Goal: Task Accomplishment & Management: Manage account settings

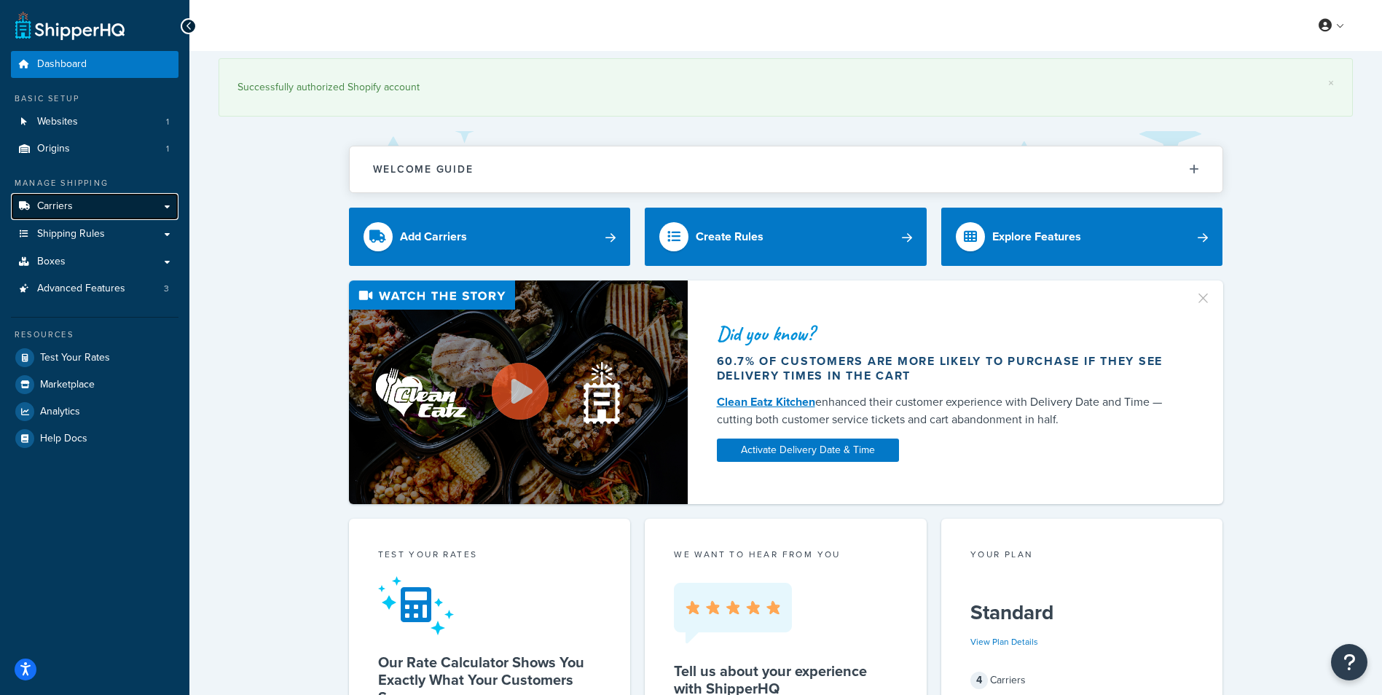
click at [93, 207] on link "Carriers" at bounding box center [95, 206] width 168 height 27
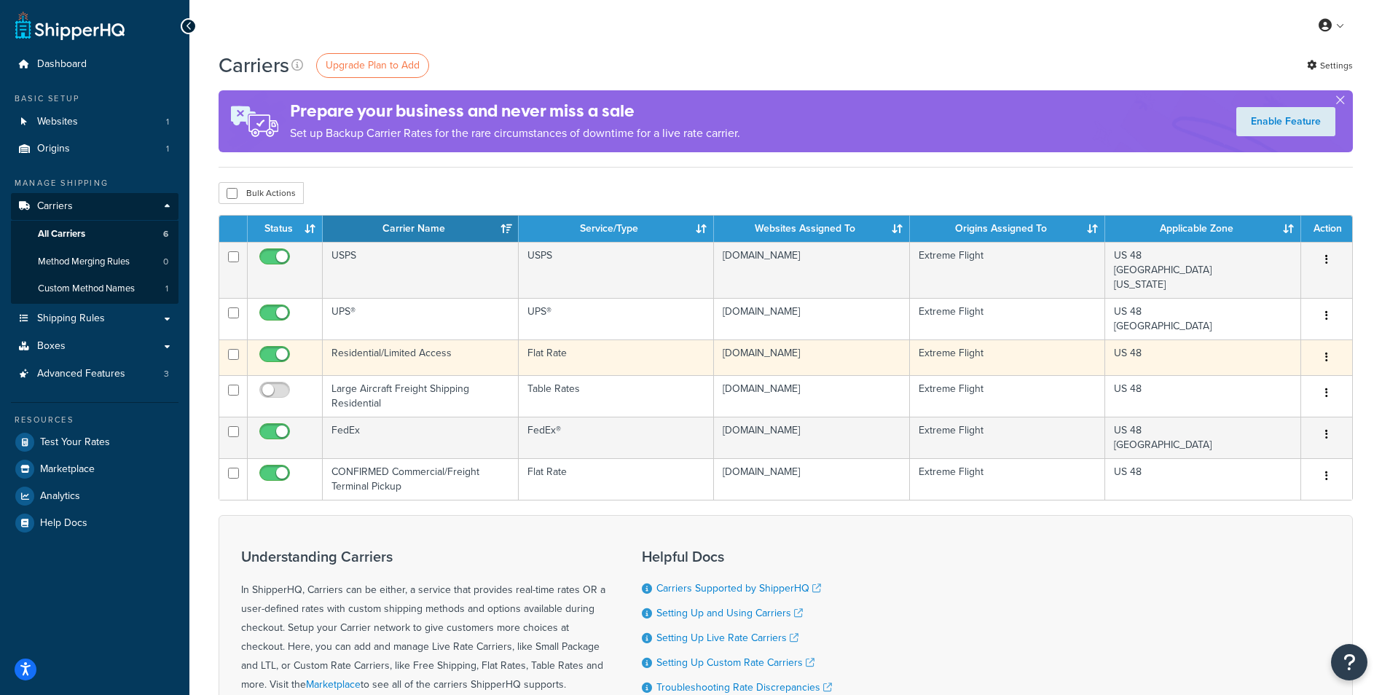
click at [447, 353] on td "Residential/Limited Access" at bounding box center [421, 358] width 196 height 36
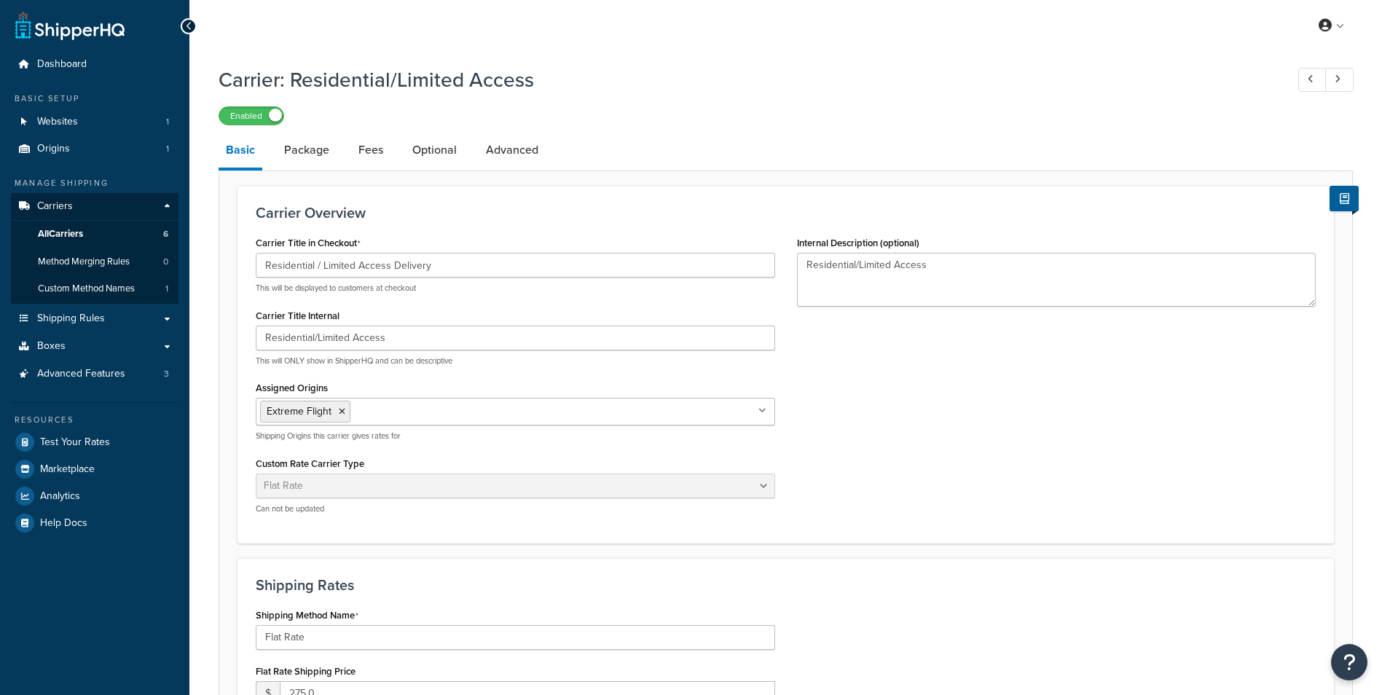
select select "flat"
click at [453, 264] on input "Residential / Limited Access Delivery" at bounding box center [516, 265] width 520 height 25
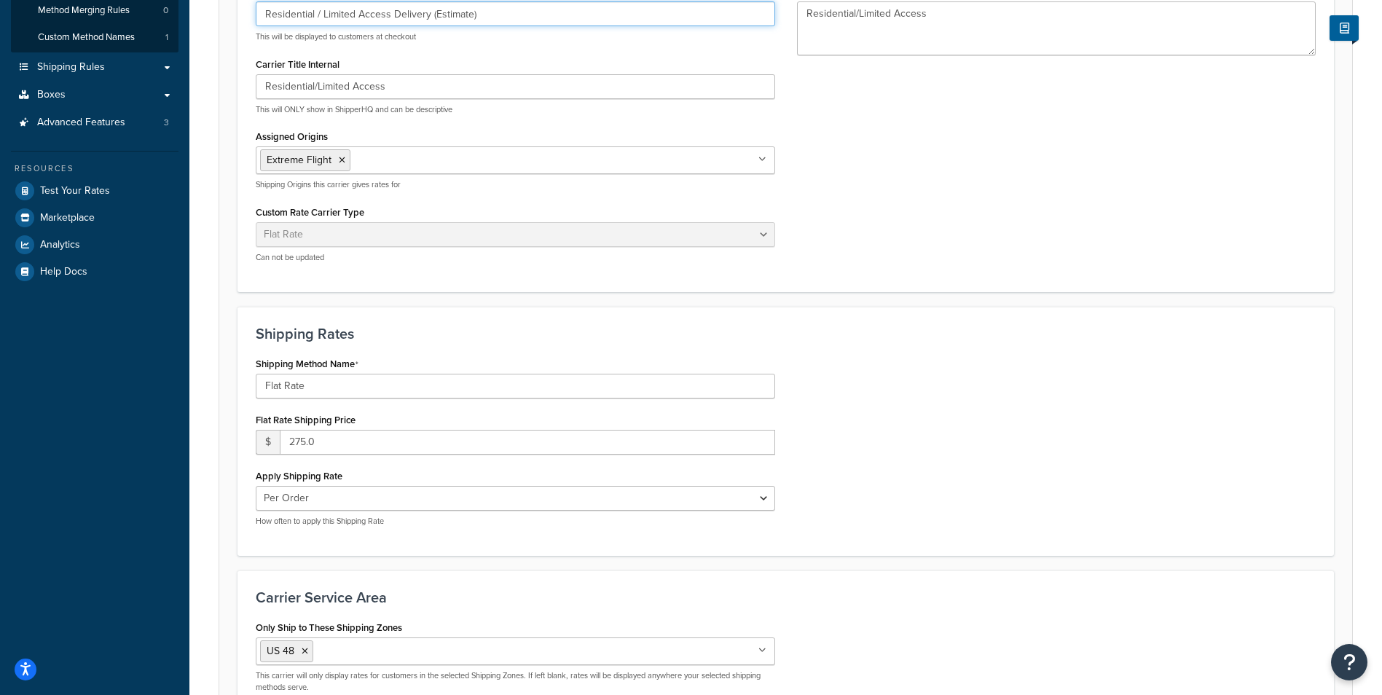
scroll to position [364, 0]
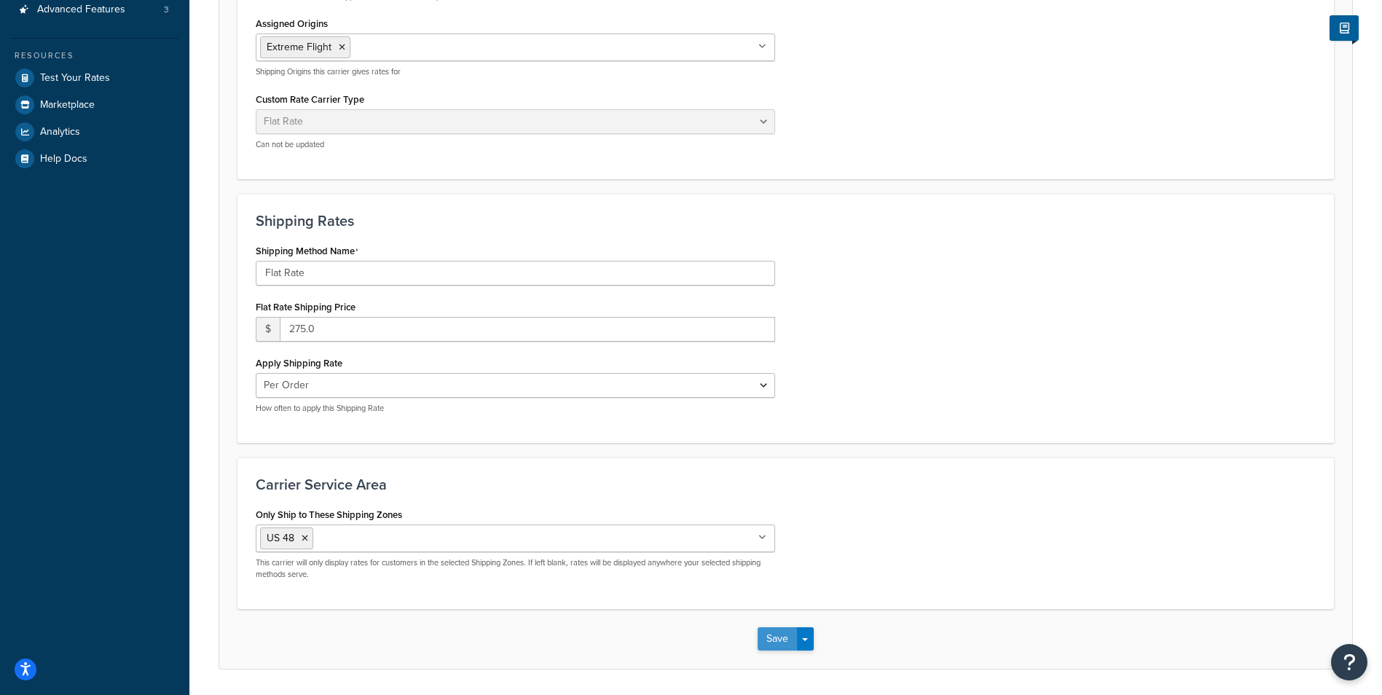
type input "Residential / Limited Access Delivery (Estimate)"
click at [778, 642] on button "Save" at bounding box center [777, 638] width 39 height 23
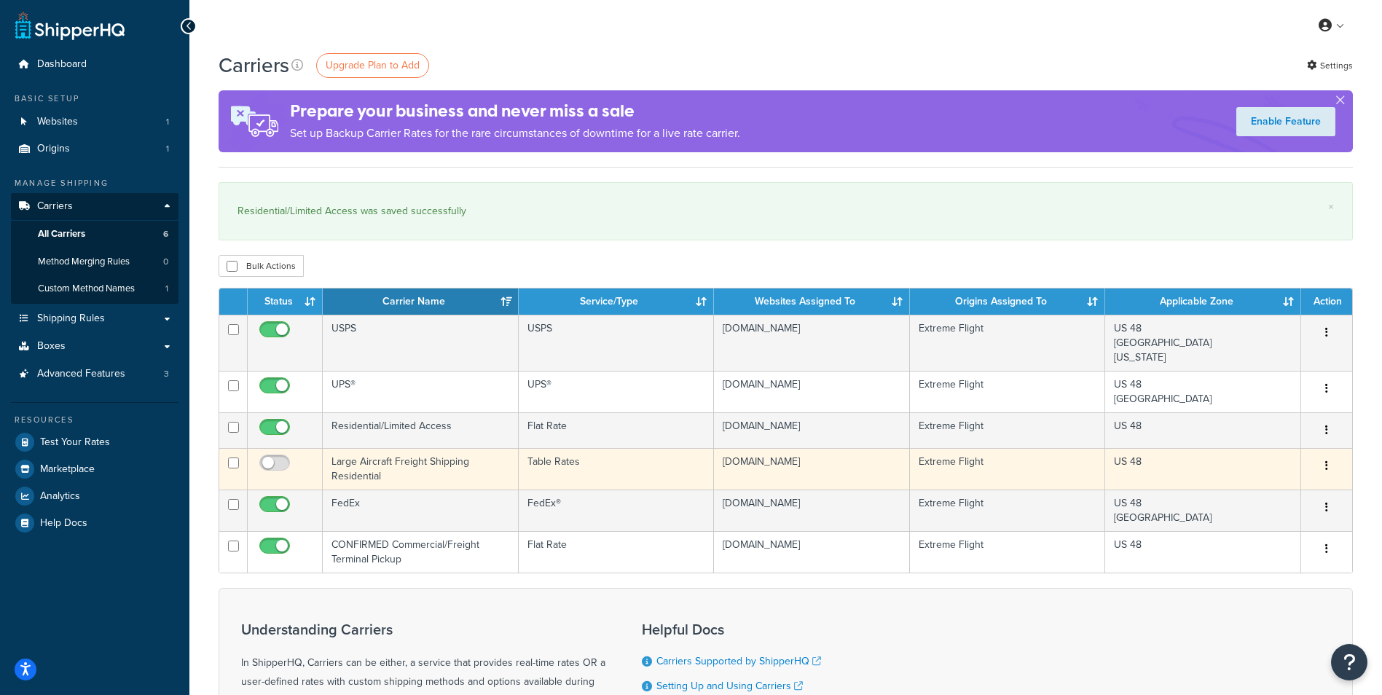
click at [422, 456] on td "Large Aircraft Freight Shipping Residential" at bounding box center [421, 469] width 196 height 42
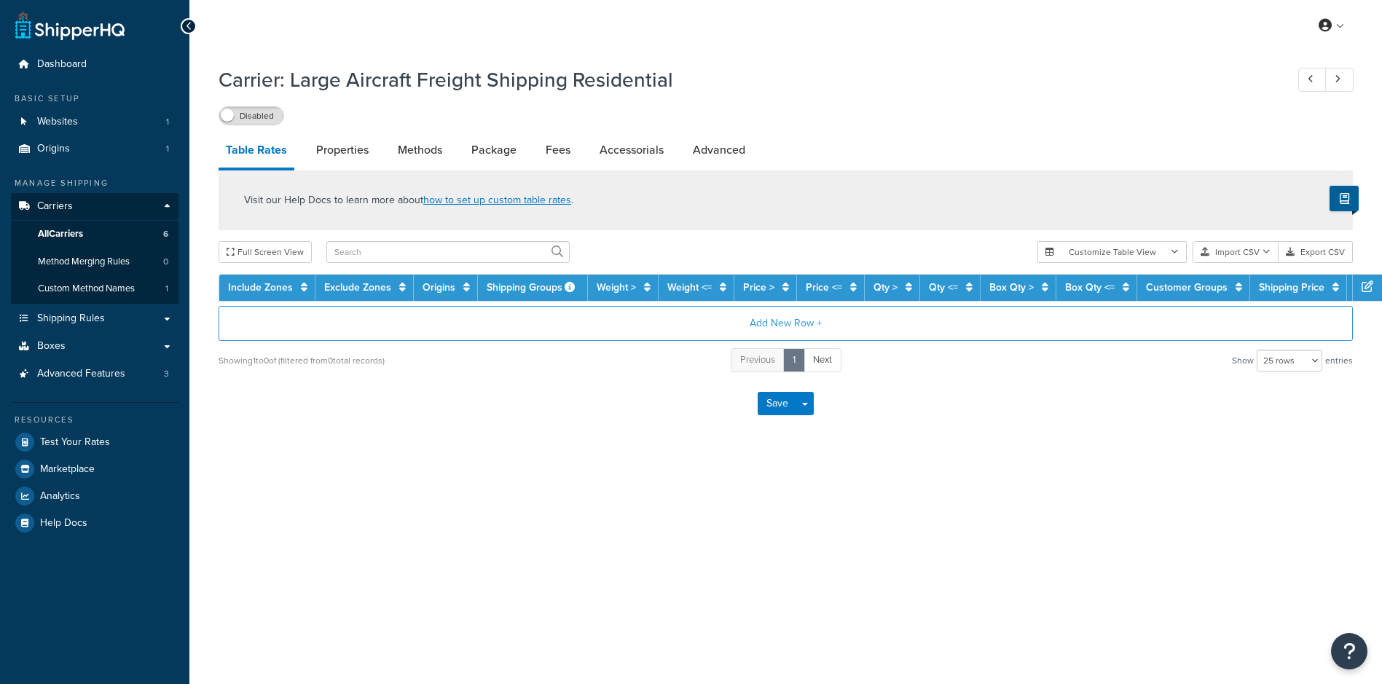
select select "25"
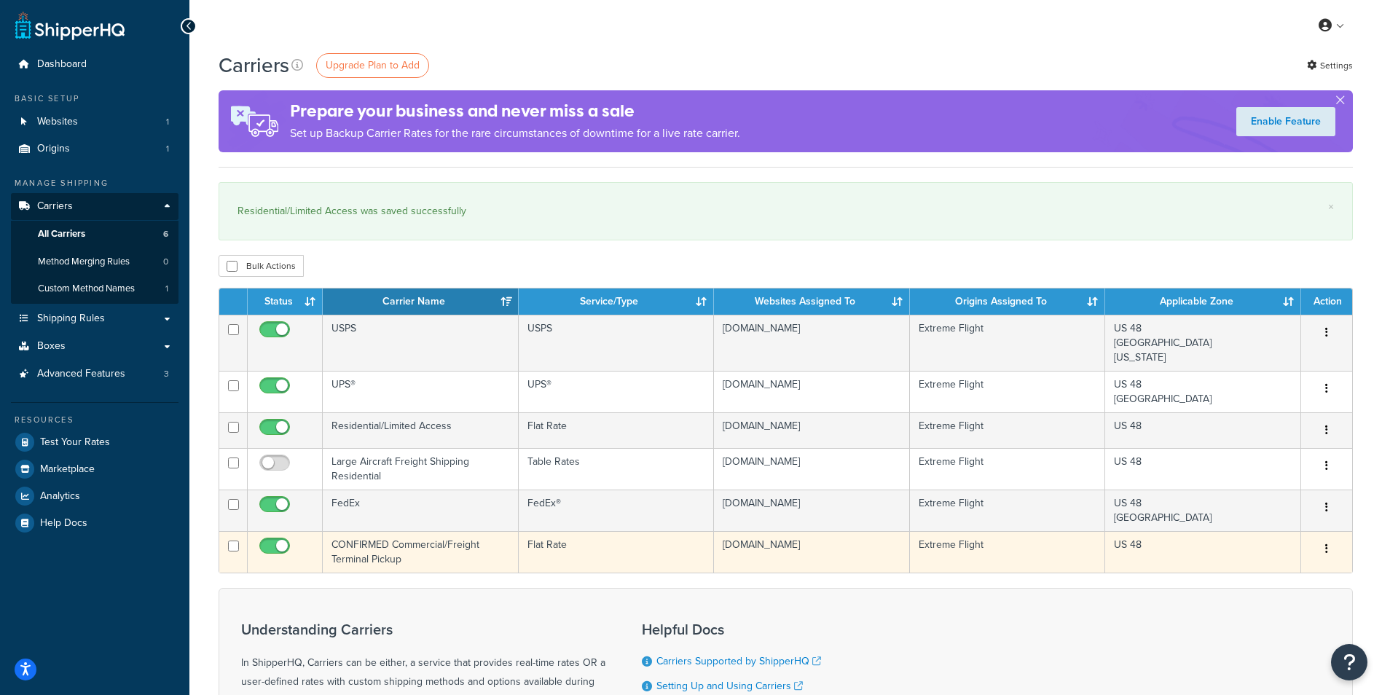
click at [426, 547] on td "CONFIRMED Commercial/Freight Terminal Pickup" at bounding box center [421, 552] width 196 height 42
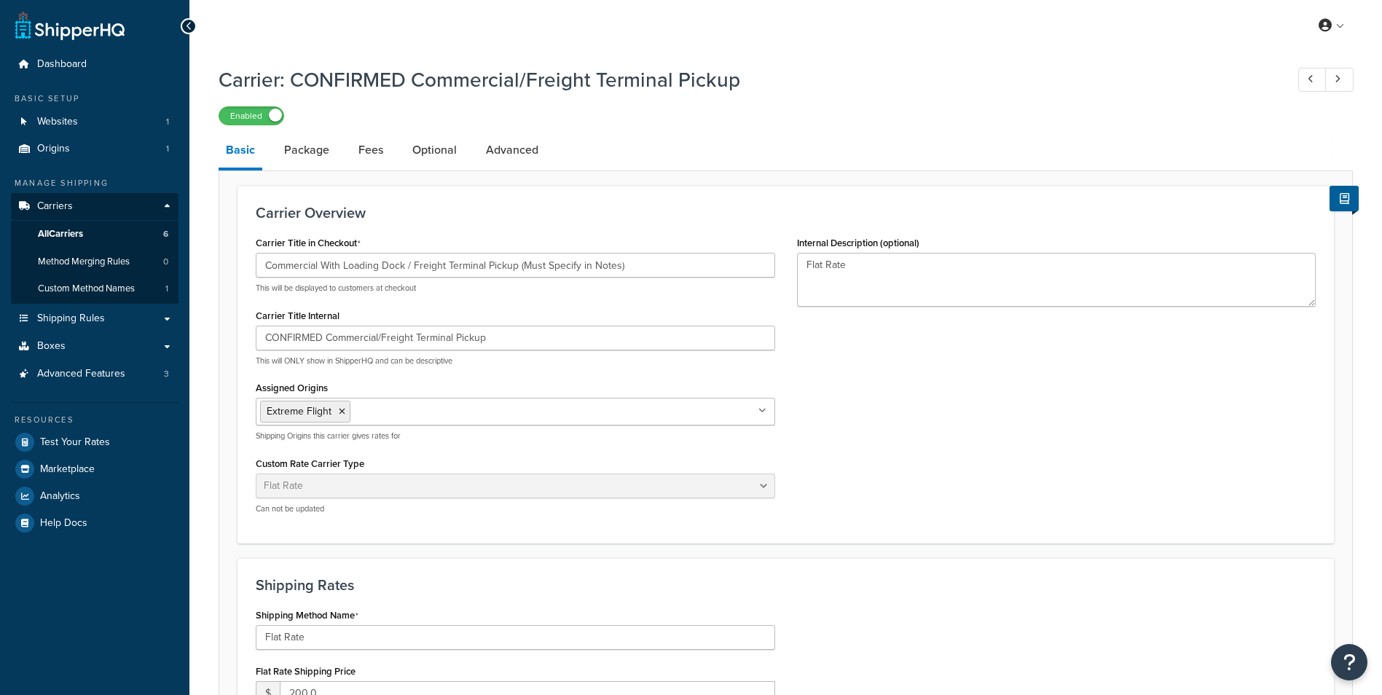
select select "flat"
click at [619, 263] on input "Commercial With Loading Dock / Freight Terminal Pickup (Must Specify in Notes)" at bounding box center [516, 265] width 520 height 25
click at [521, 265] on input "Commercial With Loading Dock / Freight Terminal Pickup (Must Specify in Notes)" at bounding box center [516, 265] width 520 height 25
drag, startPoint x: 638, startPoint y: 264, endPoint x: 520, endPoint y: 265, distance: 118.1
click at [520, 265] on input "Commercial With Loading Dock / Freight Terminal Pickup (Must Specify in Notes)" at bounding box center [516, 265] width 520 height 25
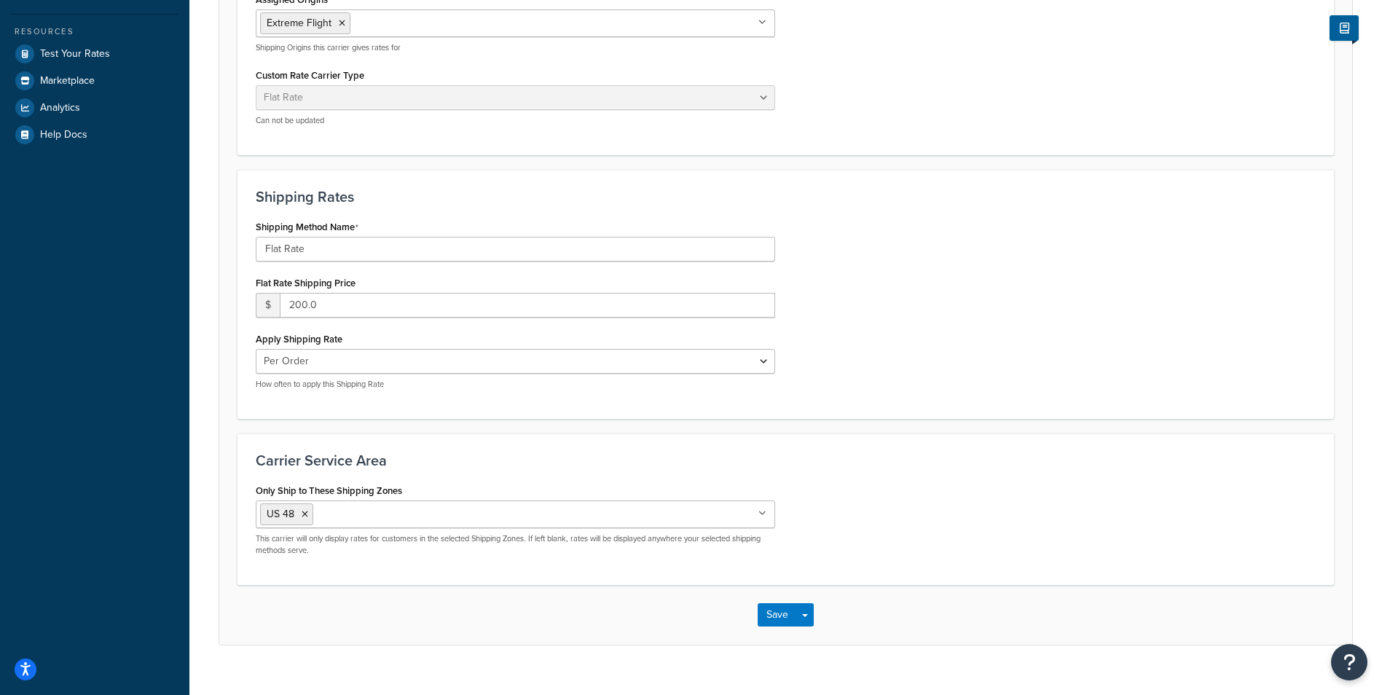
scroll to position [412, 0]
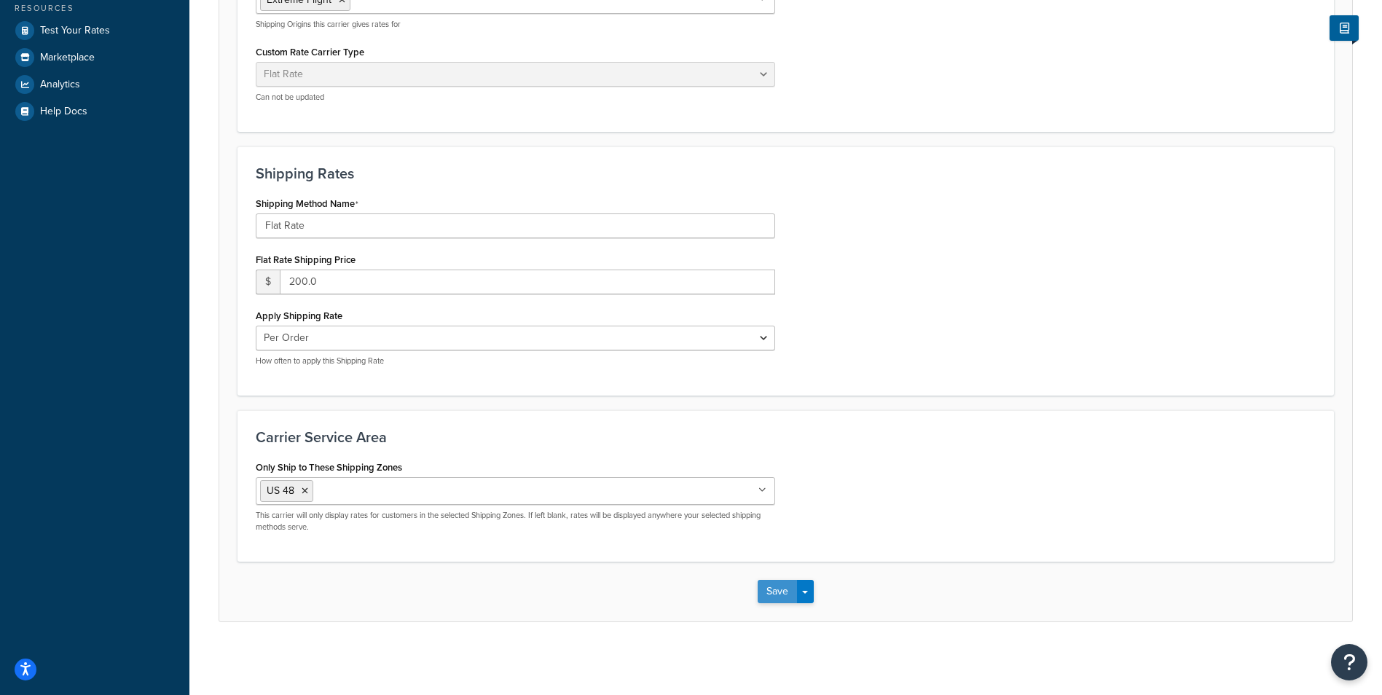
type input "Commercial With Loading Dock / Freight Terminal Pickup (Estimate)"
click at [767, 587] on button "Save" at bounding box center [777, 591] width 39 height 23
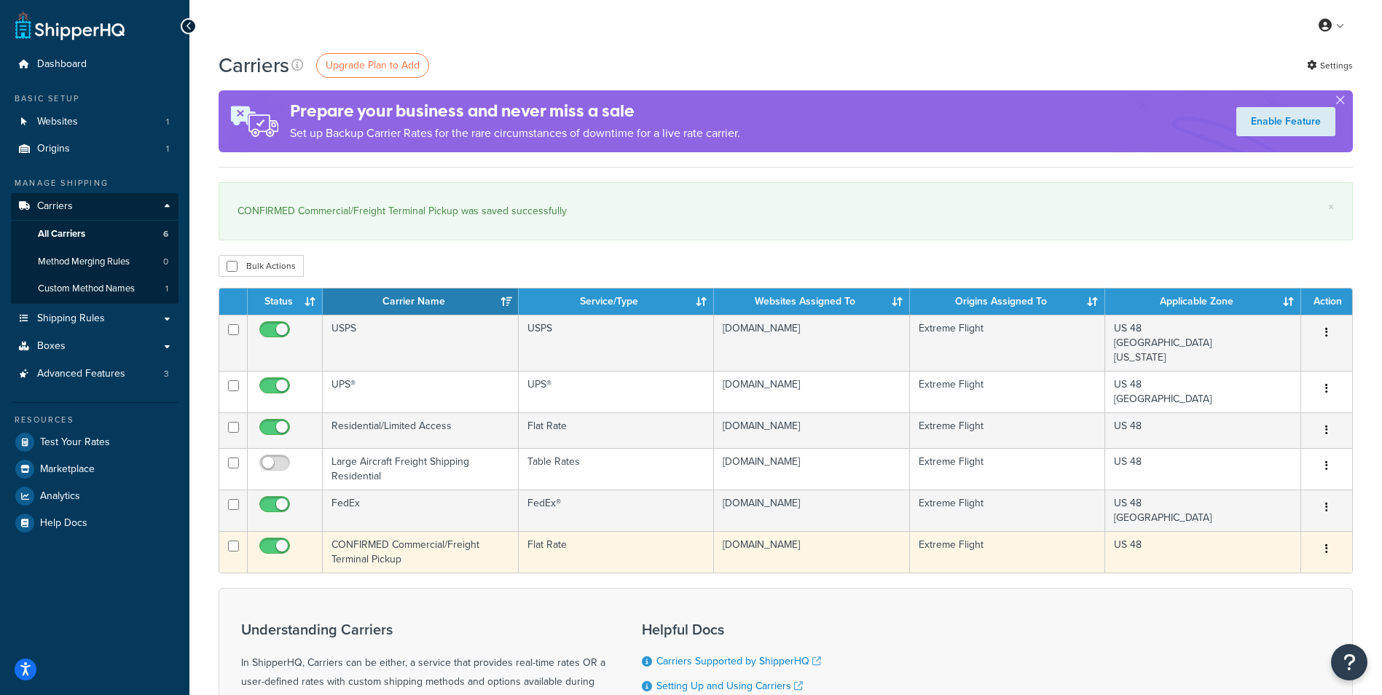
click at [382, 544] on td "CONFIRMED Commercial/Freight Terminal Pickup" at bounding box center [421, 552] width 196 height 42
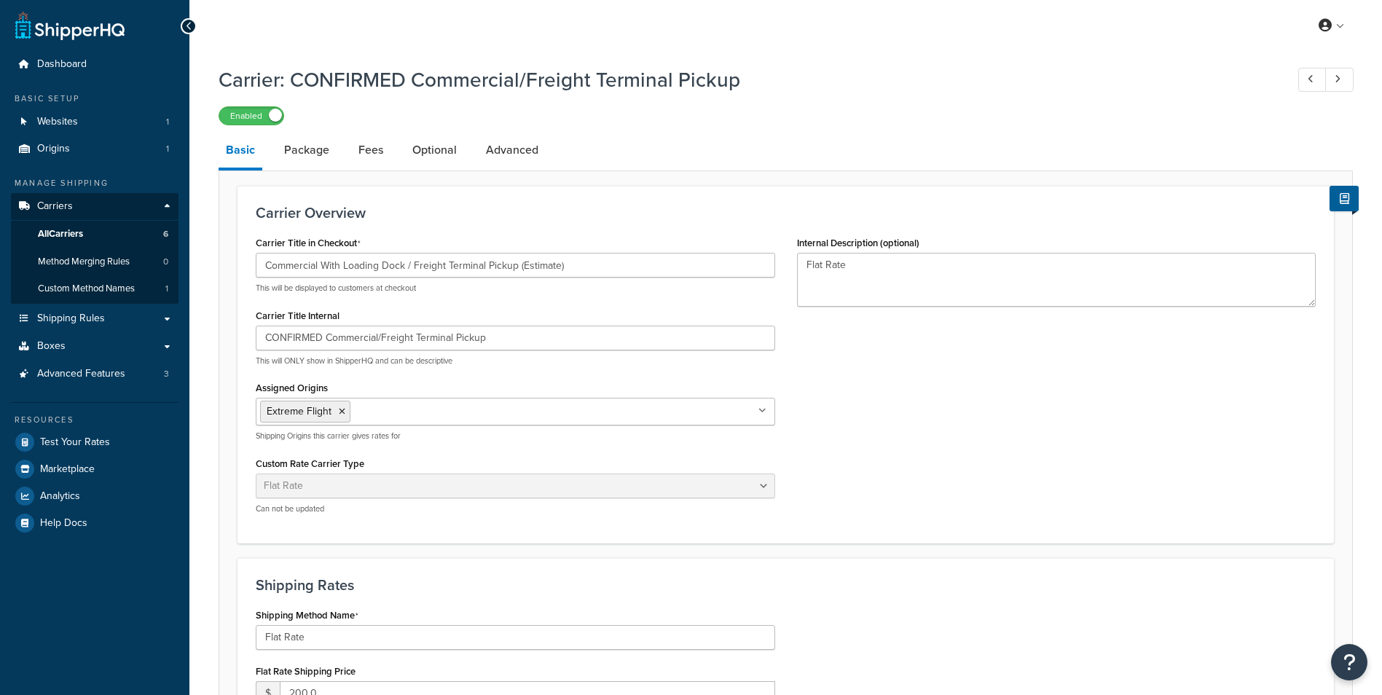
select select "flat"
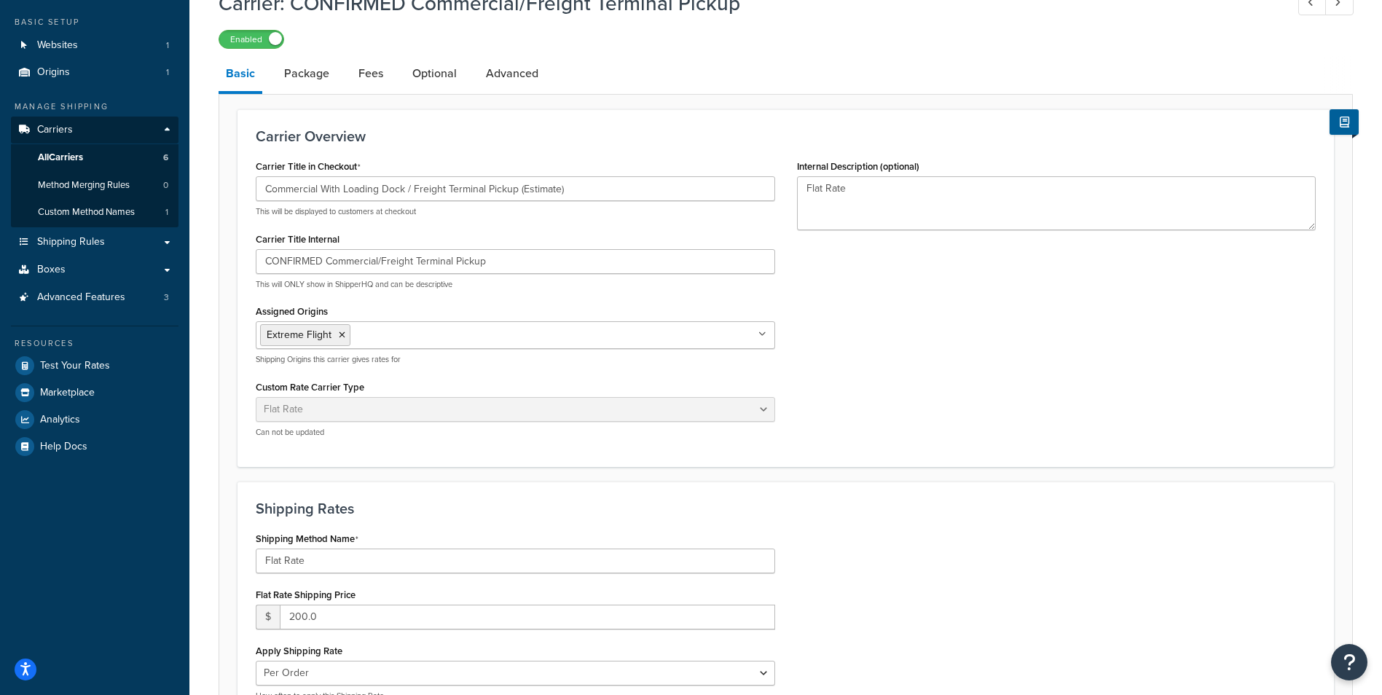
scroll to position [291, 0]
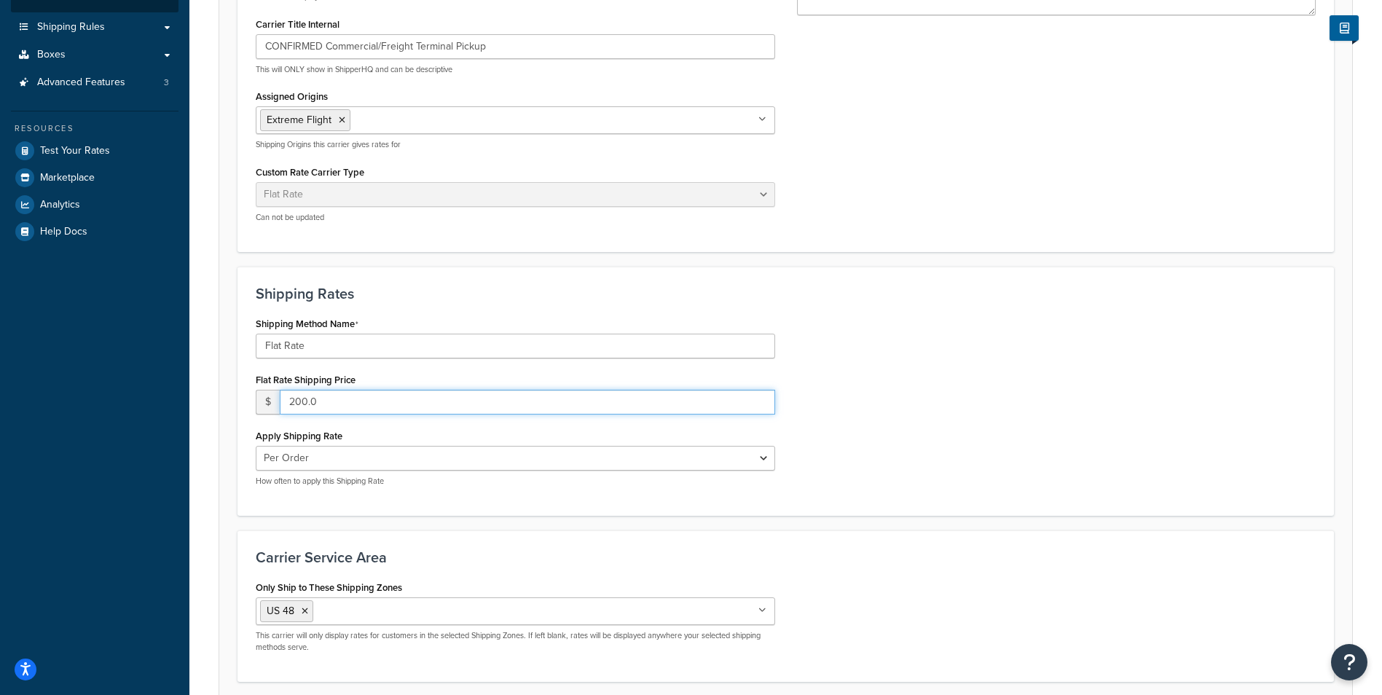
drag, startPoint x: 326, startPoint y: 399, endPoint x: 298, endPoint y: 391, distance: 28.8
click at [298, 391] on input "200.0" at bounding box center [528, 402] width 496 height 25
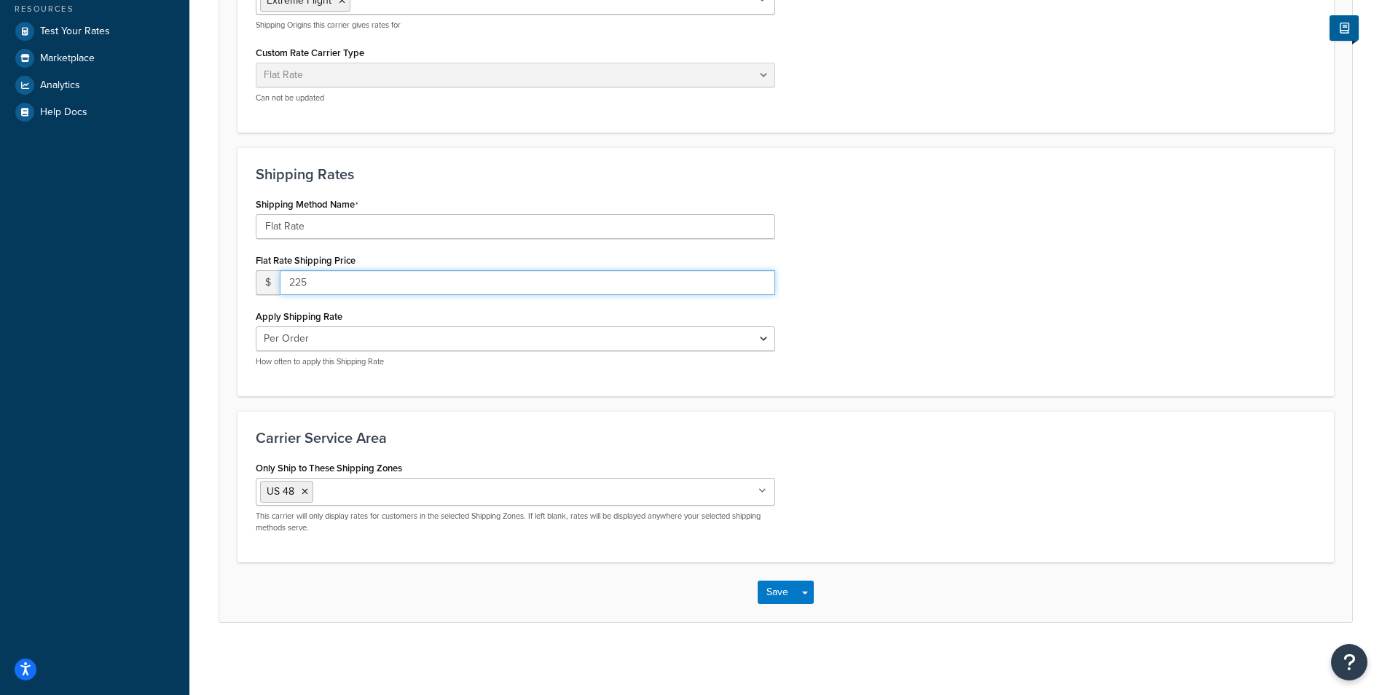
scroll to position [412, 0]
type input "225"
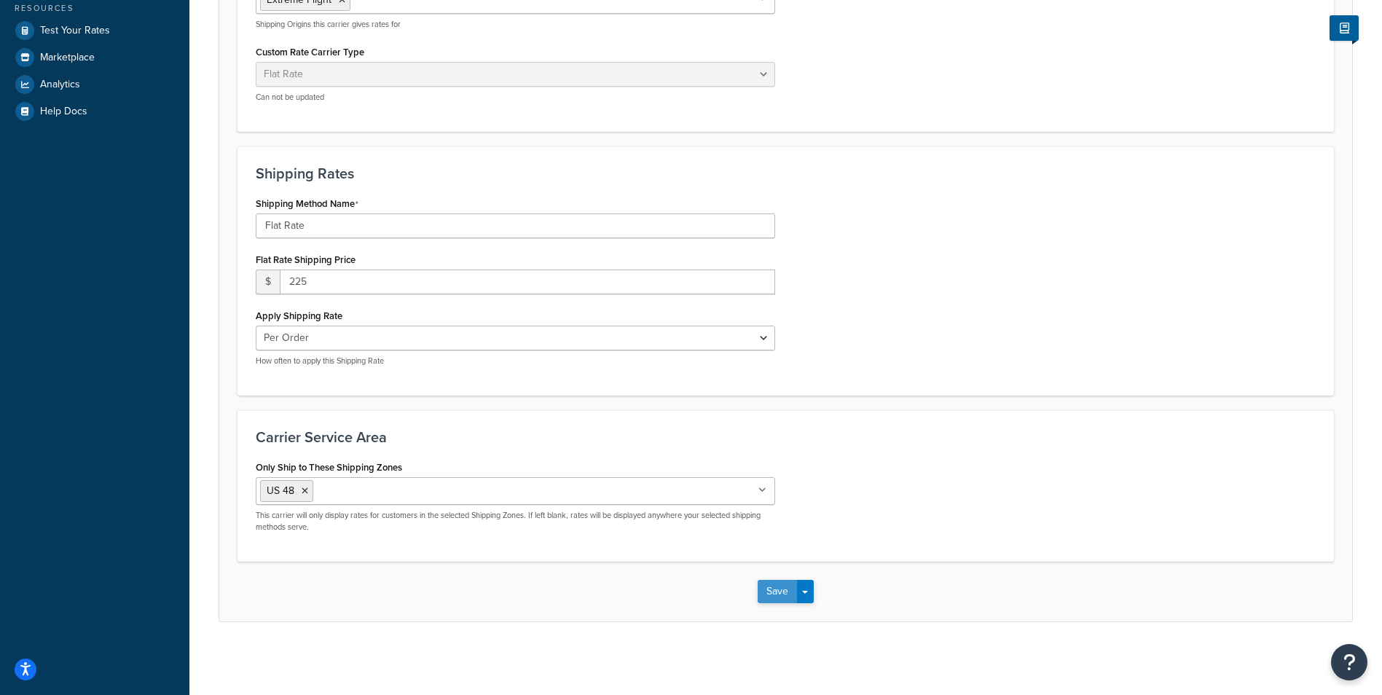
click at [773, 597] on button "Save" at bounding box center [777, 591] width 39 height 23
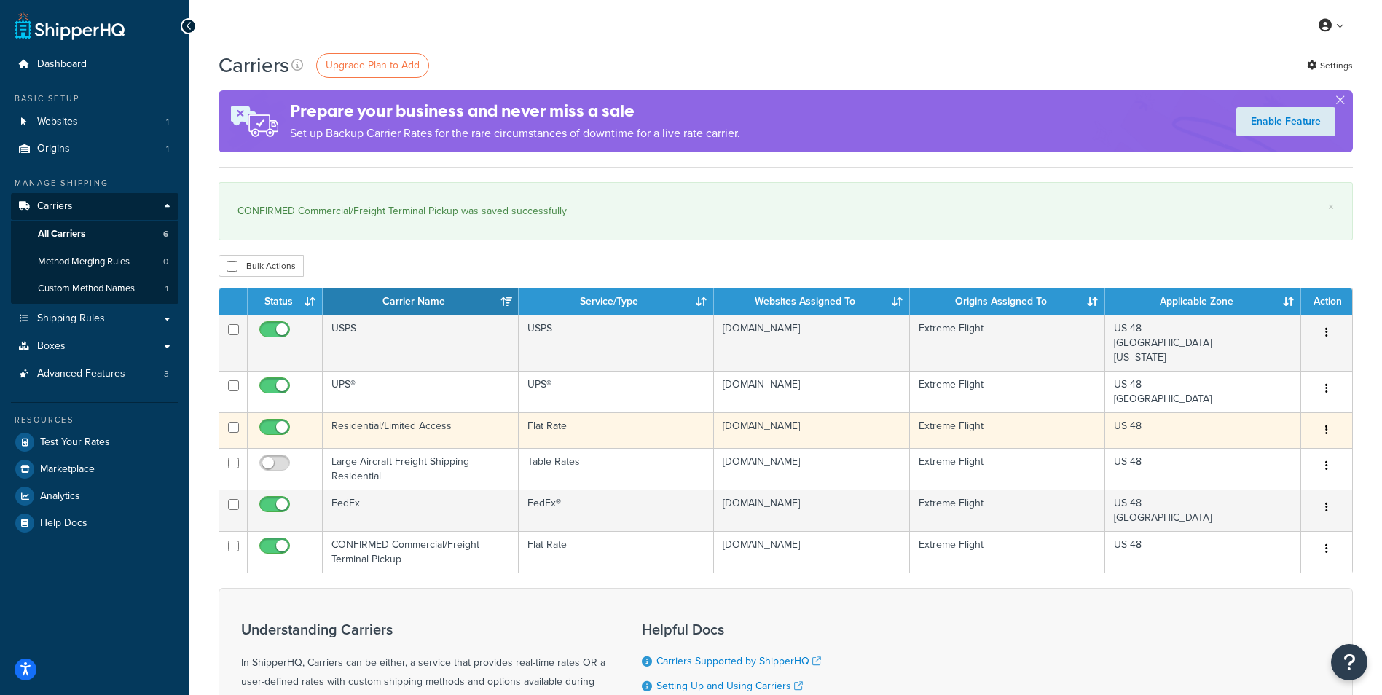
click at [373, 421] on td "Residential/Limited Access" at bounding box center [421, 430] width 196 height 36
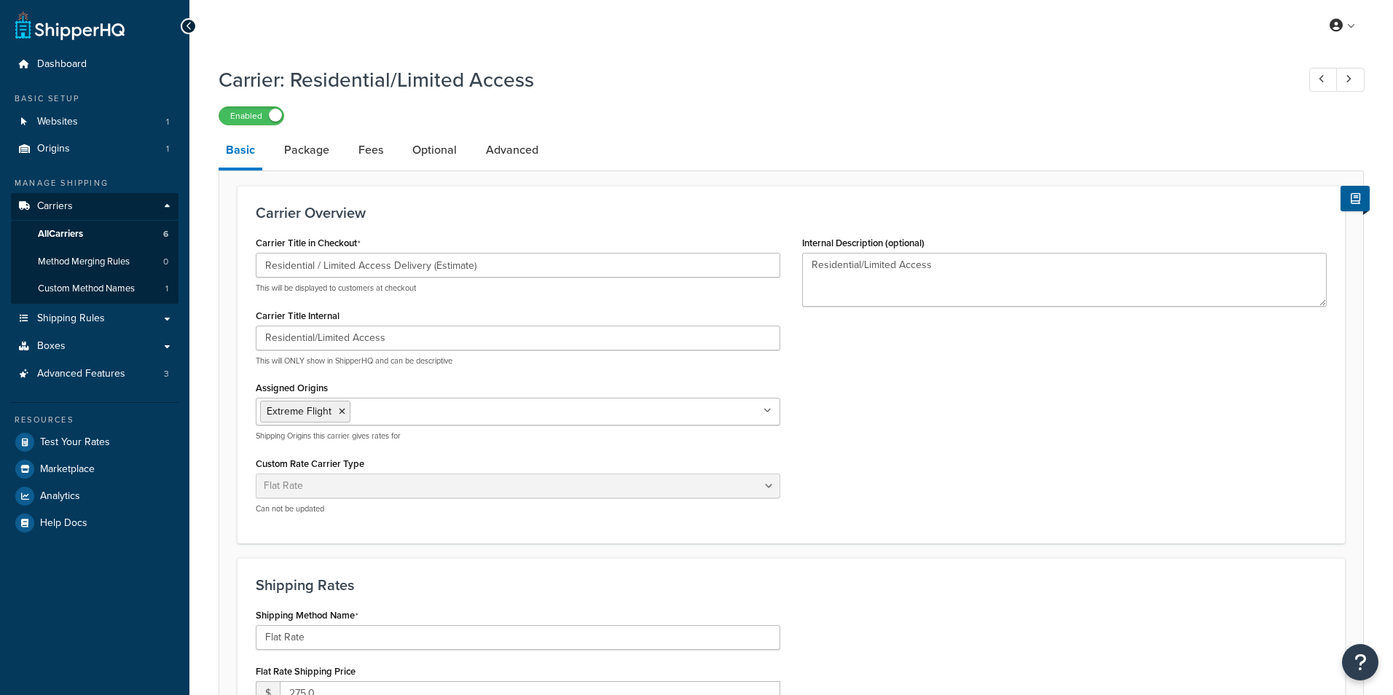
select select "flat"
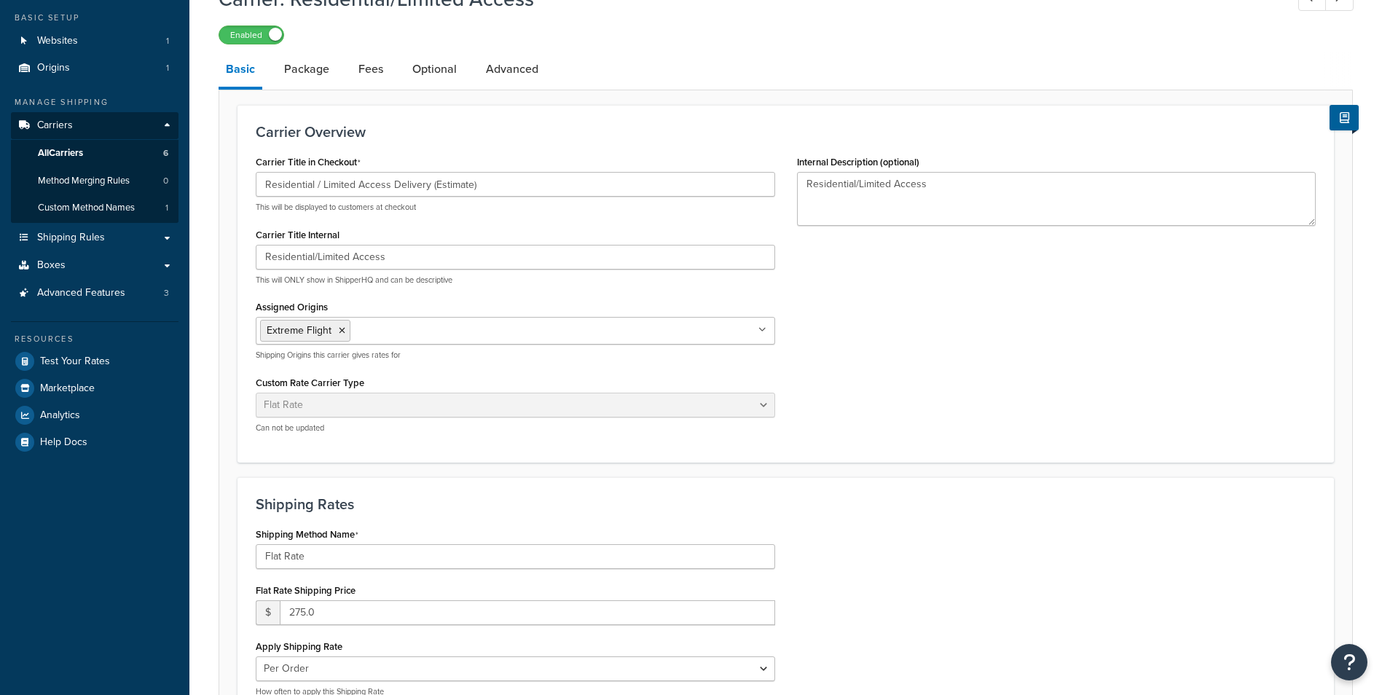
scroll to position [291, 0]
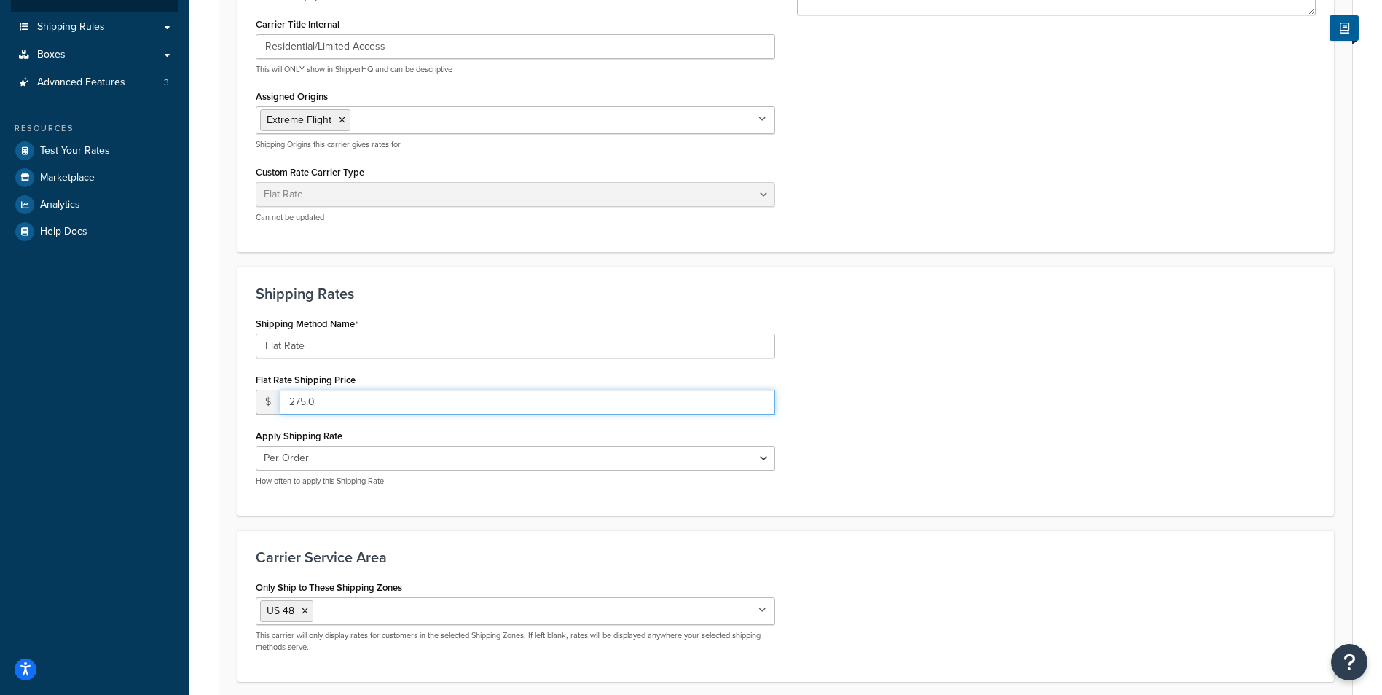
drag, startPoint x: 340, startPoint y: 399, endPoint x: 252, endPoint y: 399, distance: 88.2
click at [252, 399] on div "Shipping Method Name Flat Rate Flat Rate Shipping Price $ 275.0 Apply Shipping …" at bounding box center [515, 405] width 541 height 184
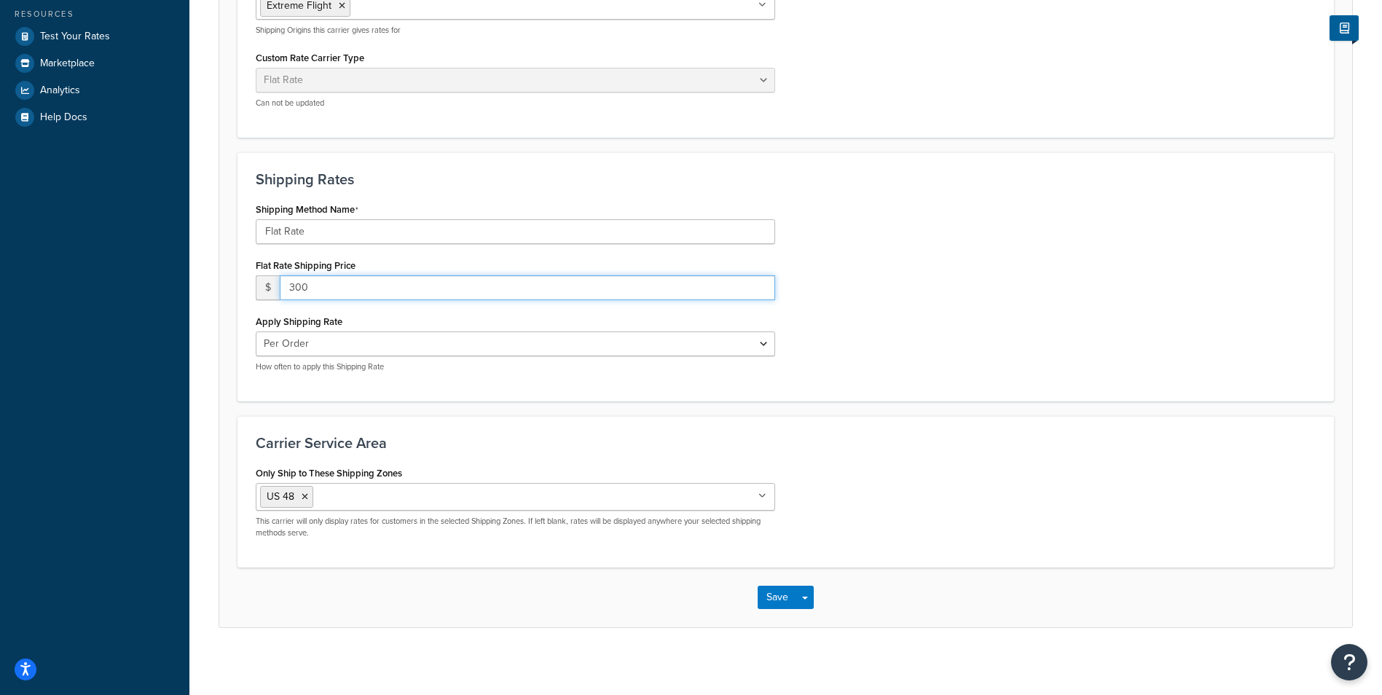
scroll to position [412, 0]
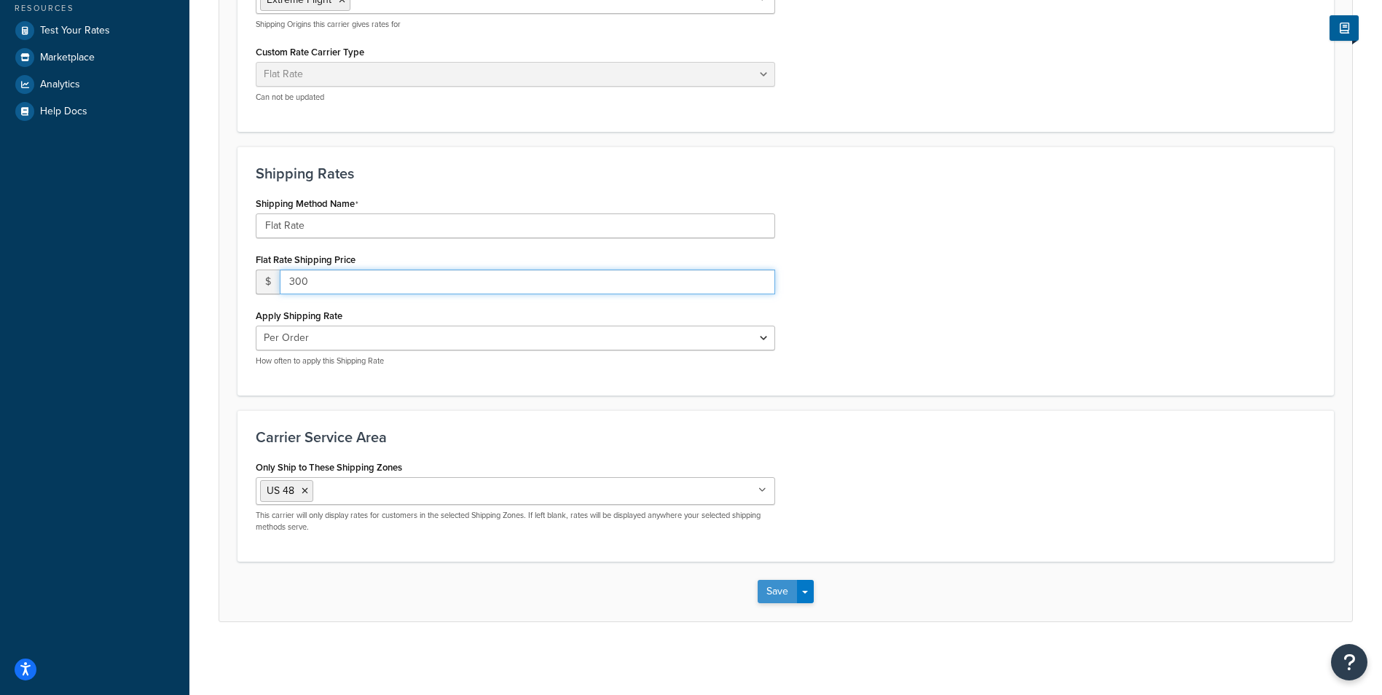
type input "300"
click at [772, 588] on button "Save" at bounding box center [777, 591] width 39 height 23
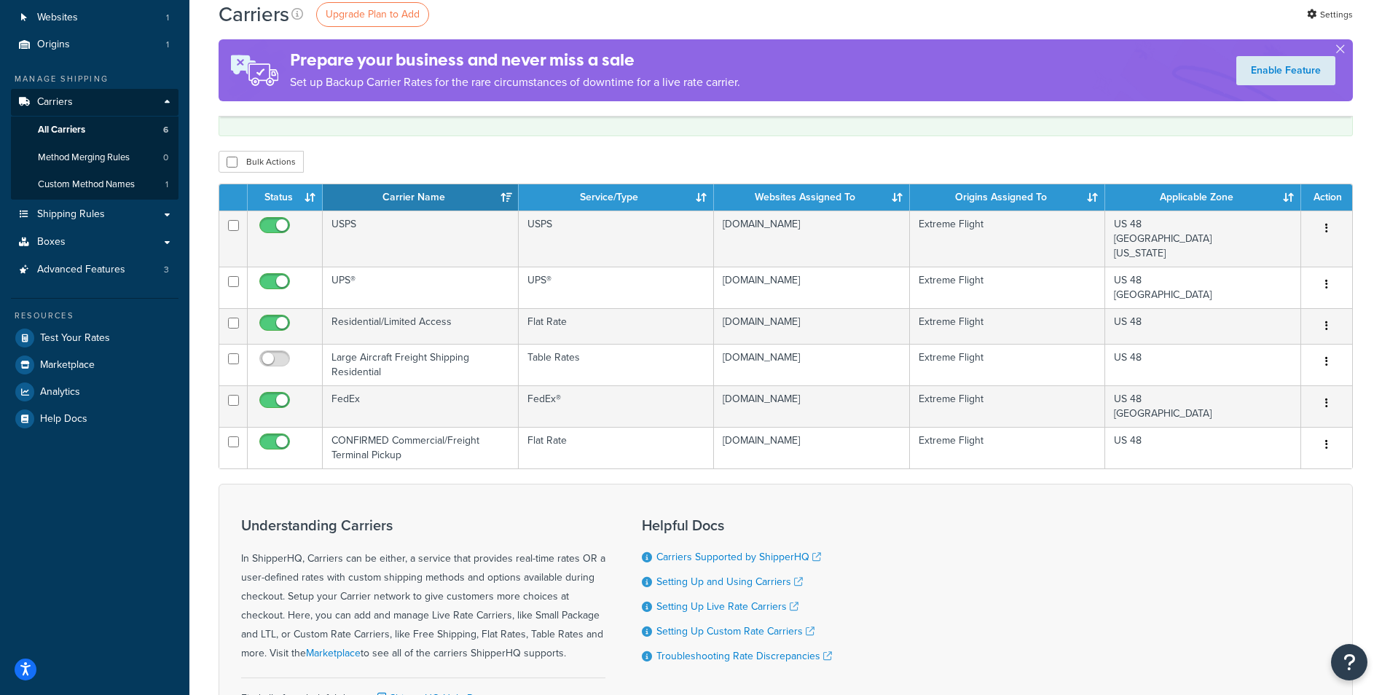
scroll to position [103, 0]
click at [103, 165] on link "Method Merging Rules 0" at bounding box center [95, 158] width 168 height 27
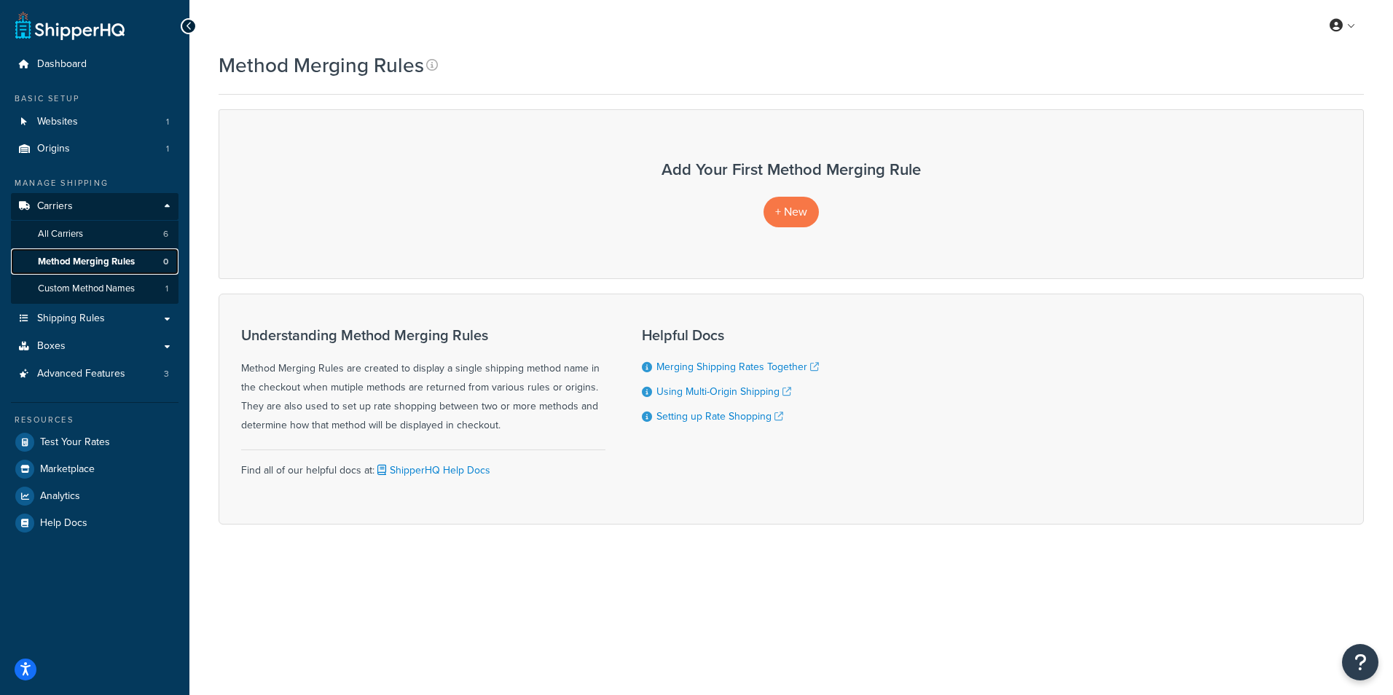
click at [82, 265] on span "Method Merging Rules" at bounding box center [86, 262] width 97 height 12
click at [83, 289] on span "Custom Method Names" at bounding box center [86, 289] width 97 height 12
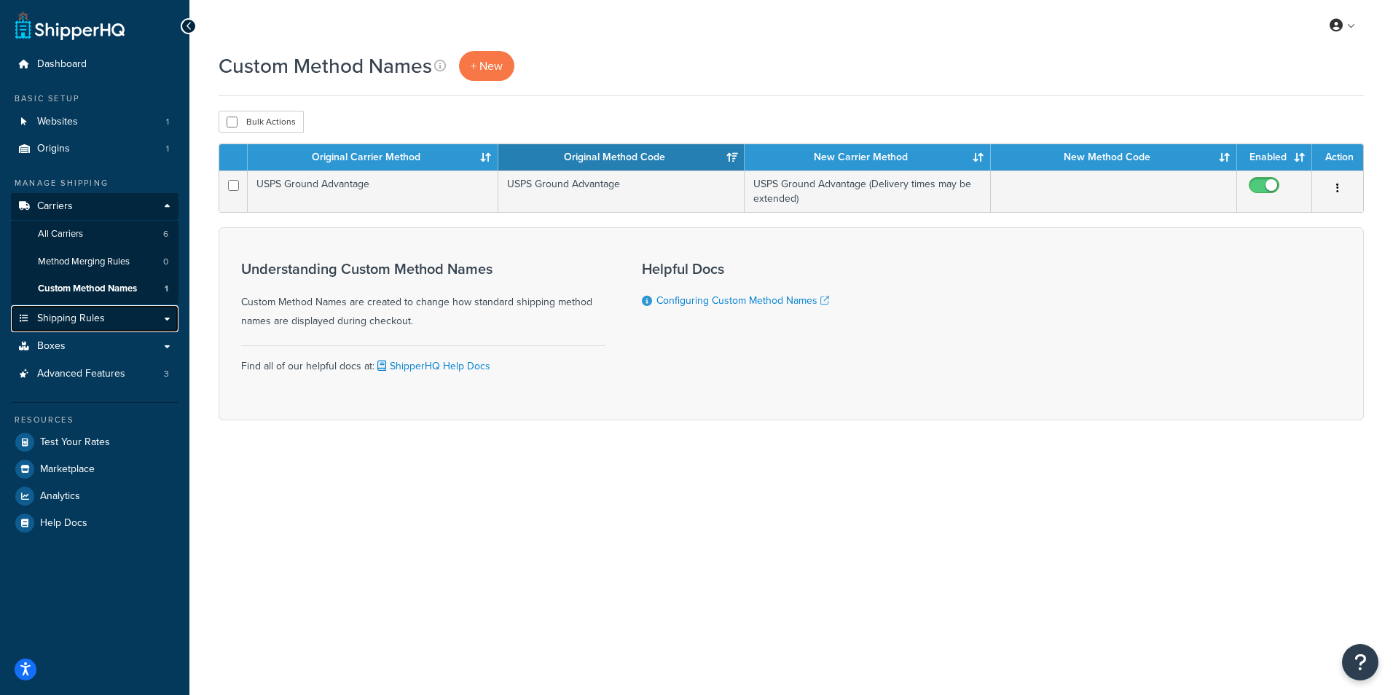
click at [83, 310] on link "Shipping Rules" at bounding box center [95, 318] width 168 height 27
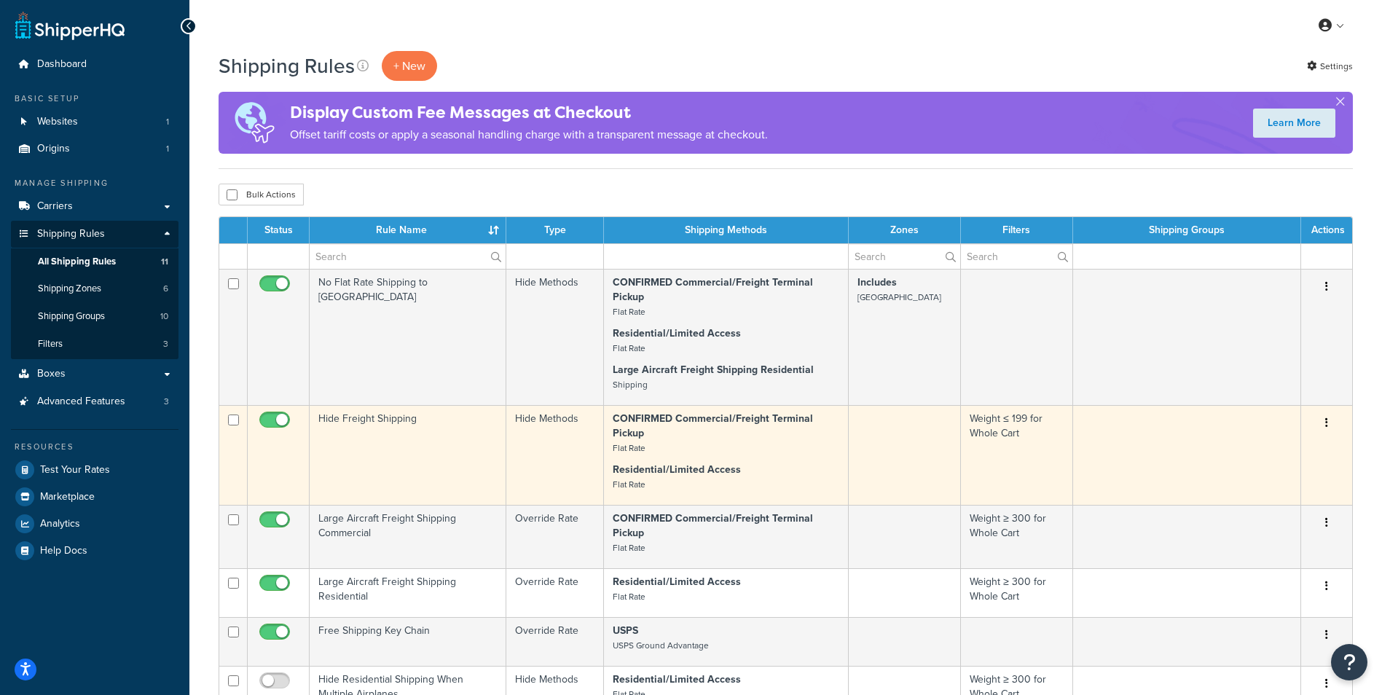
scroll to position [73, 0]
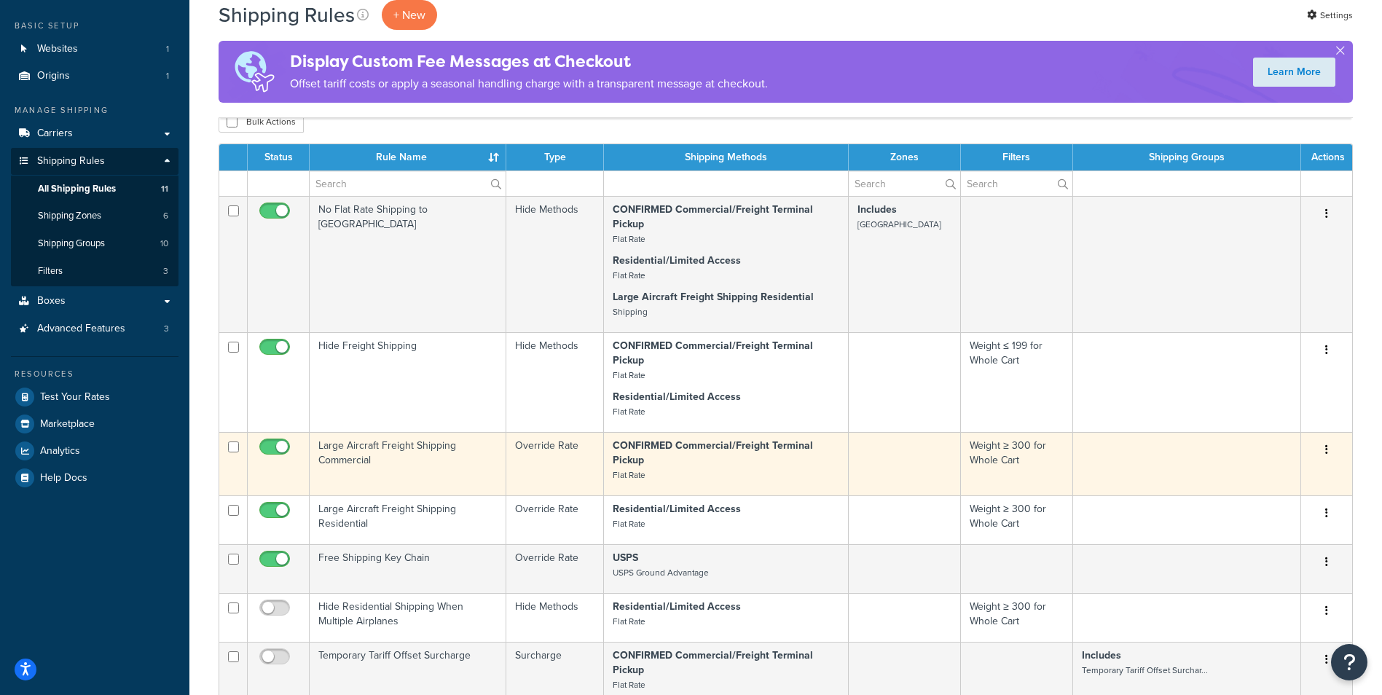
click at [461, 457] on td "Large Aircraft Freight Shipping Commercial" at bounding box center [408, 463] width 197 height 63
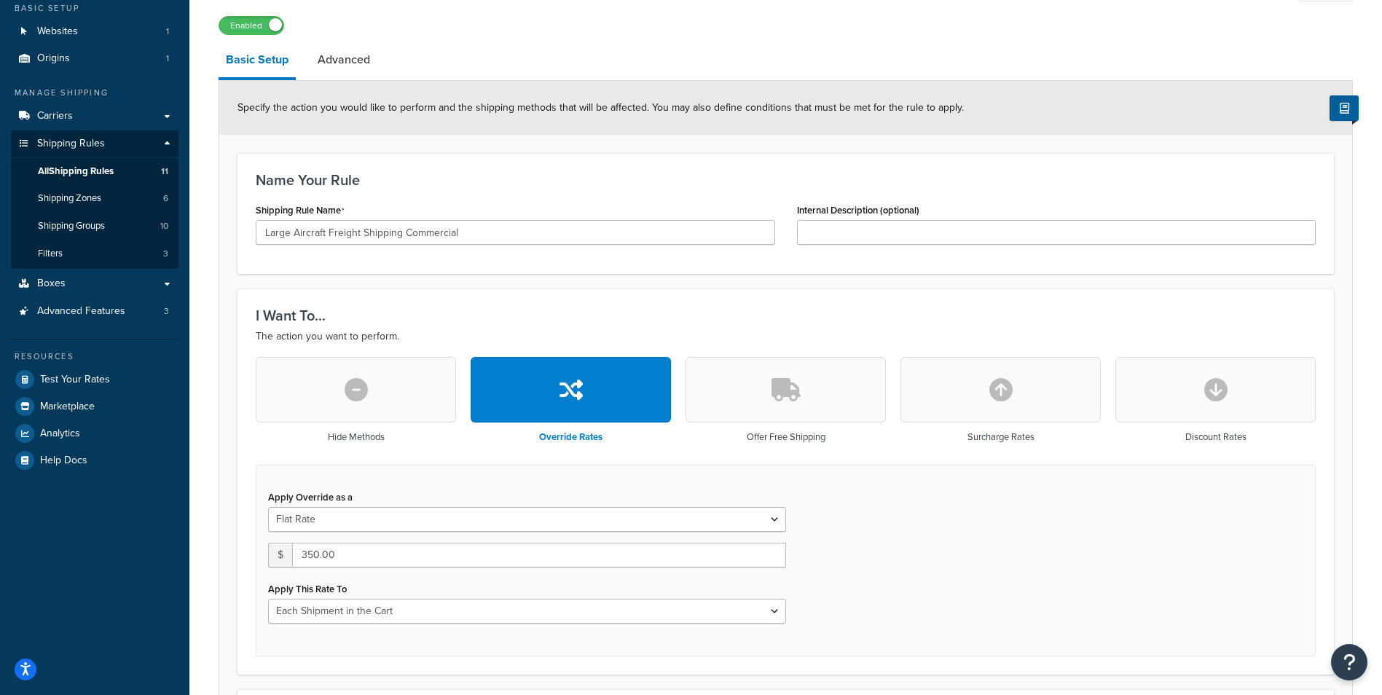
scroll to position [219, 0]
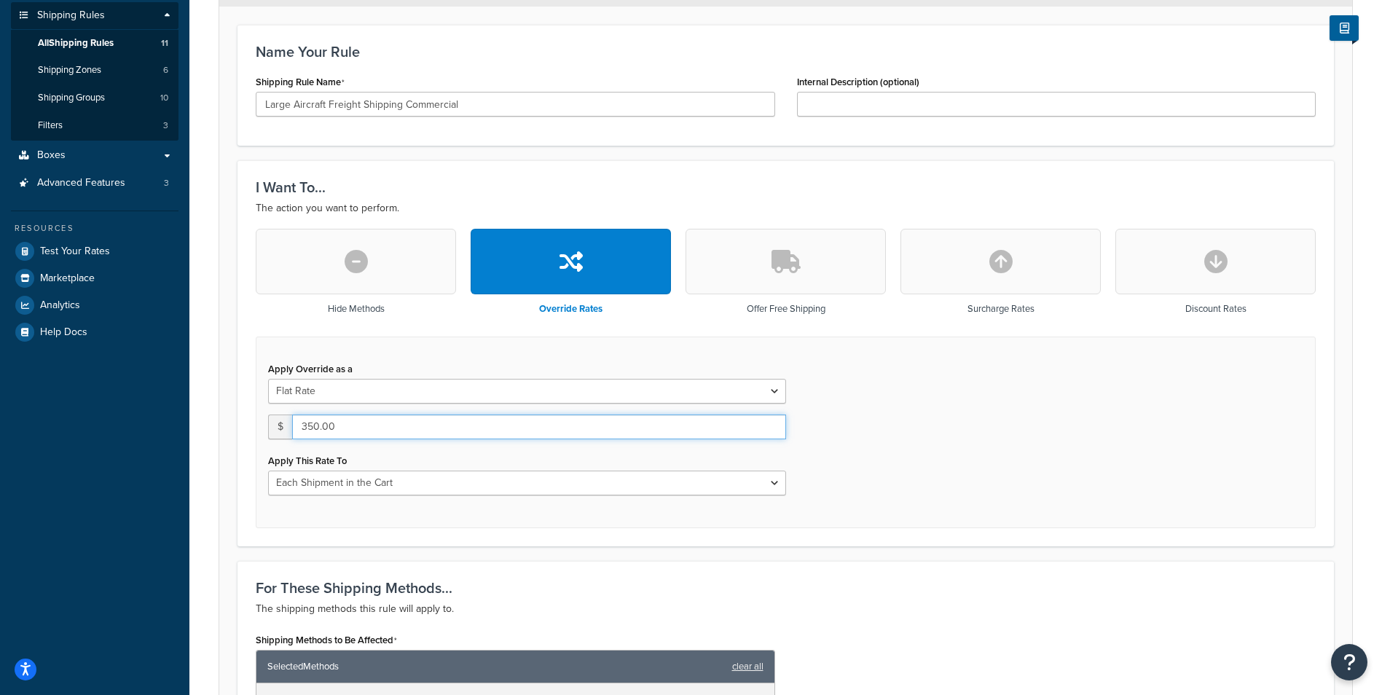
drag, startPoint x: 353, startPoint y: 419, endPoint x: 284, endPoint y: 420, distance: 69.2
click at [284, 420] on div "$ 350.00" at bounding box center [527, 427] width 518 height 25
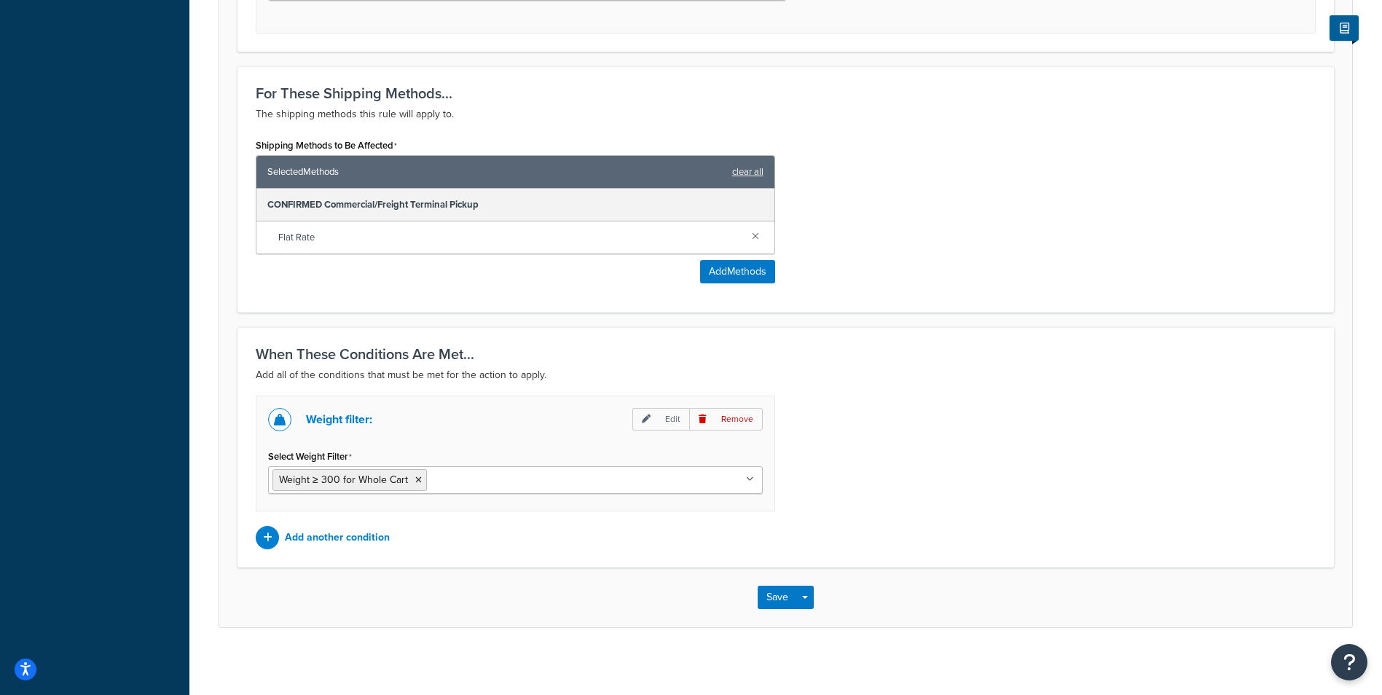
scroll to position [719, 0]
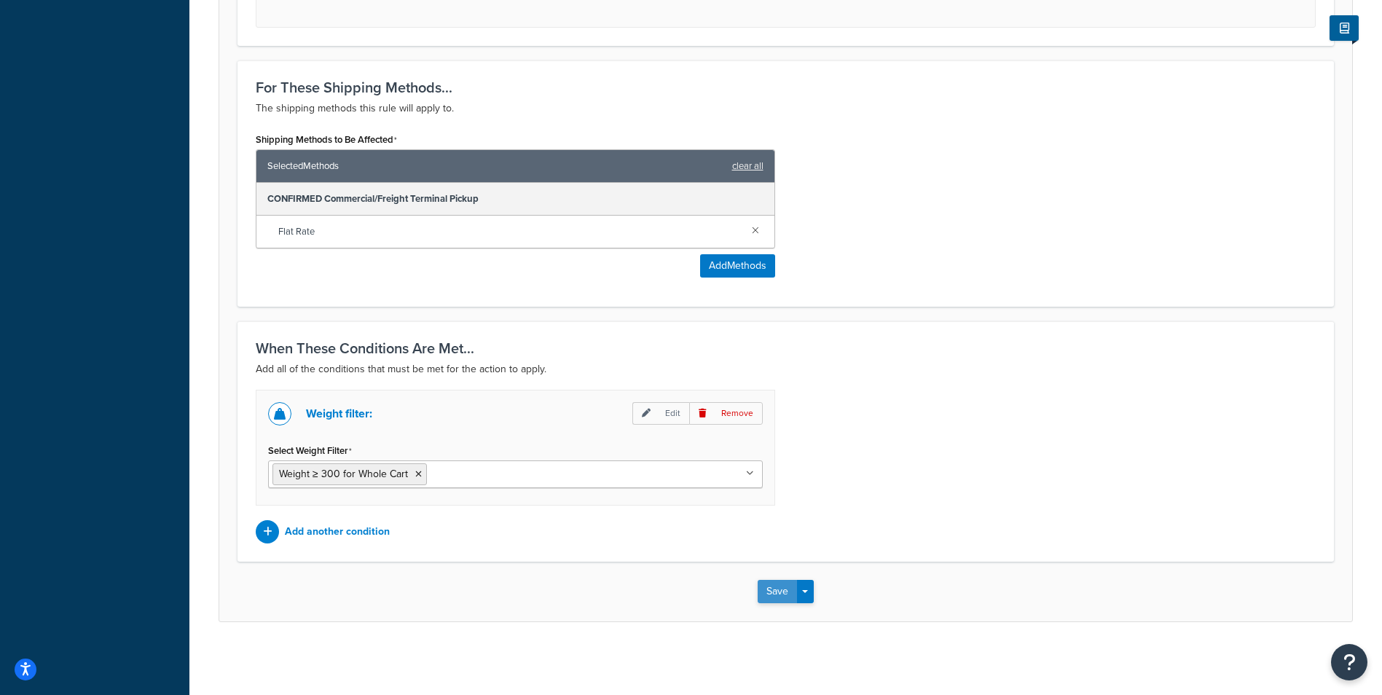
type input "400"
click at [775, 595] on button "Save" at bounding box center [777, 591] width 39 height 23
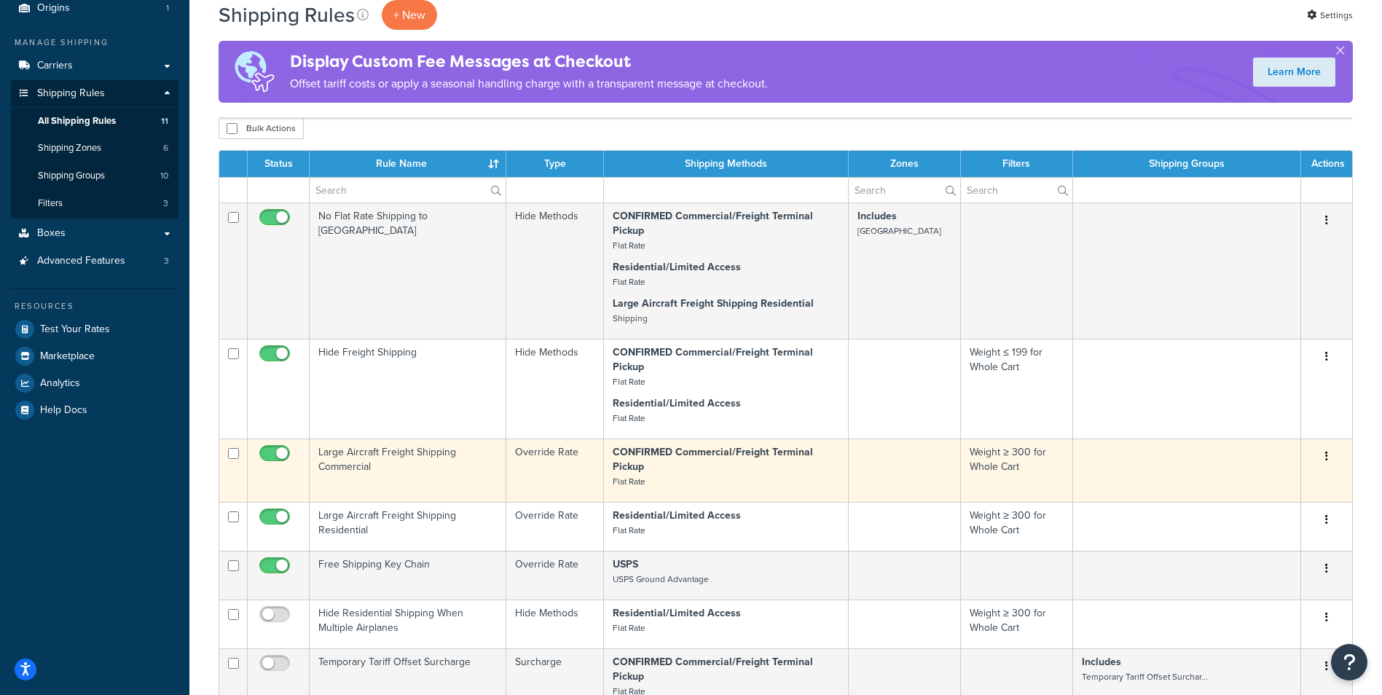
scroll to position [219, 0]
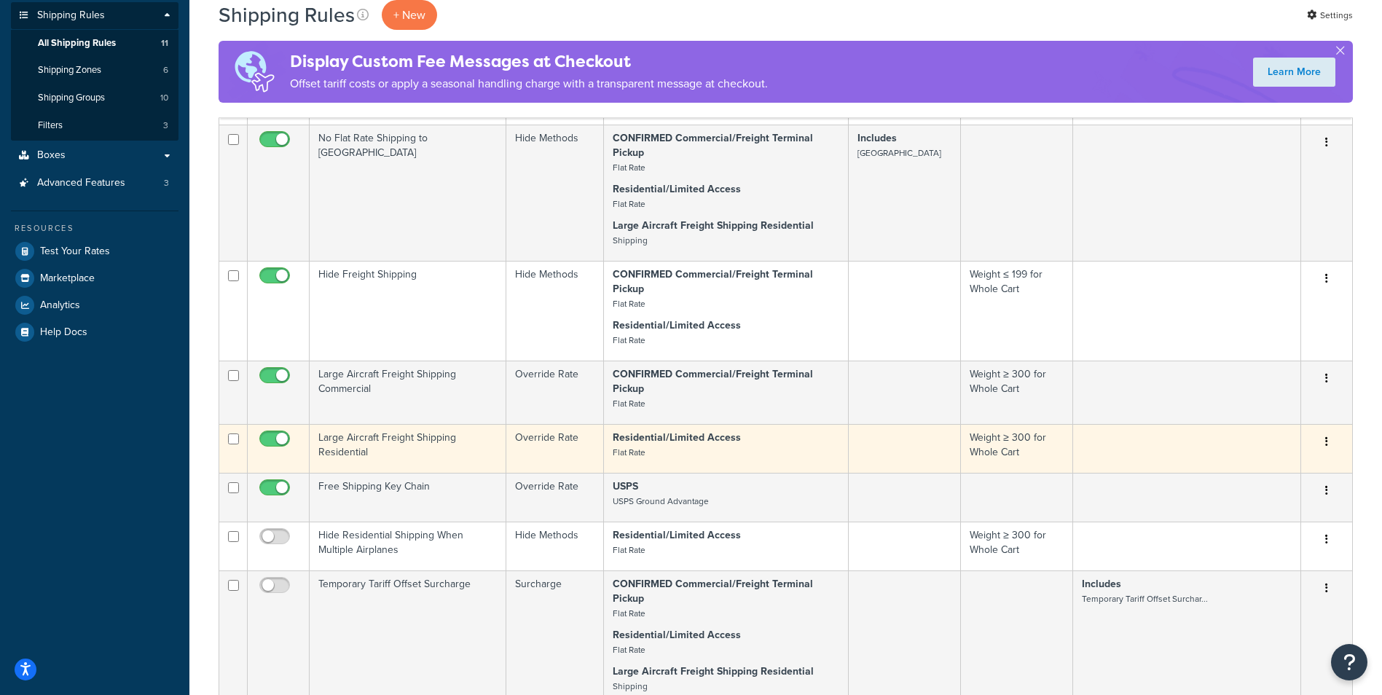
click at [410, 447] on td "Large Aircraft Freight Shipping Residential" at bounding box center [408, 448] width 197 height 49
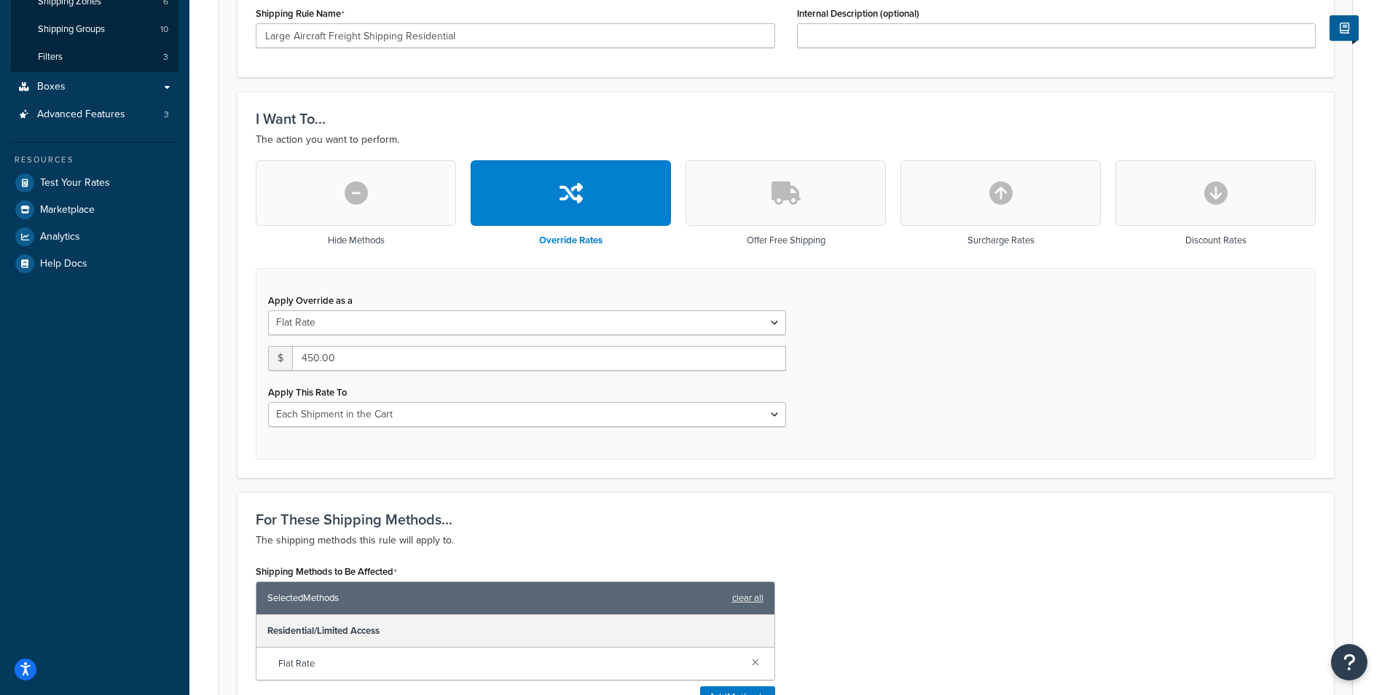
scroll to position [291, 0]
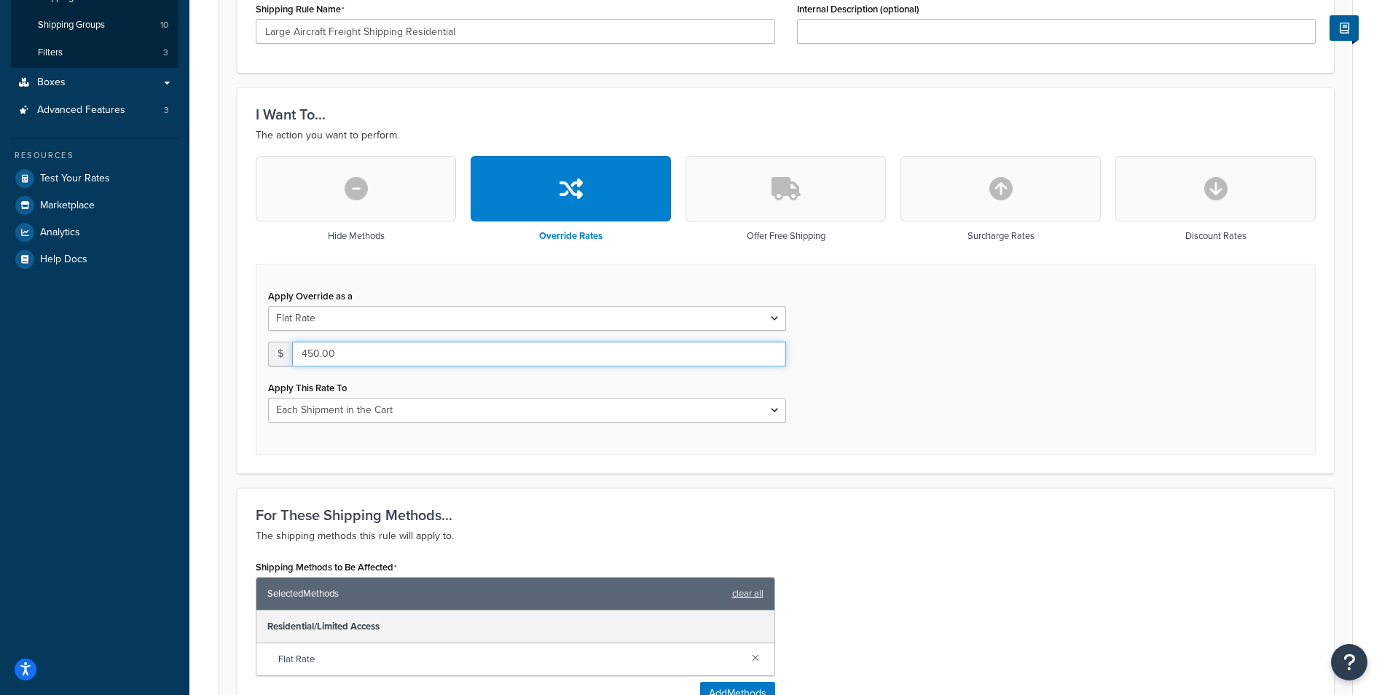
drag, startPoint x: 382, startPoint y: 359, endPoint x: 275, endPoint y: 361, distance: 106.4
click at [275, 361] on div "$ 450.00" at bounding box center [527, 354] width 518 height 25
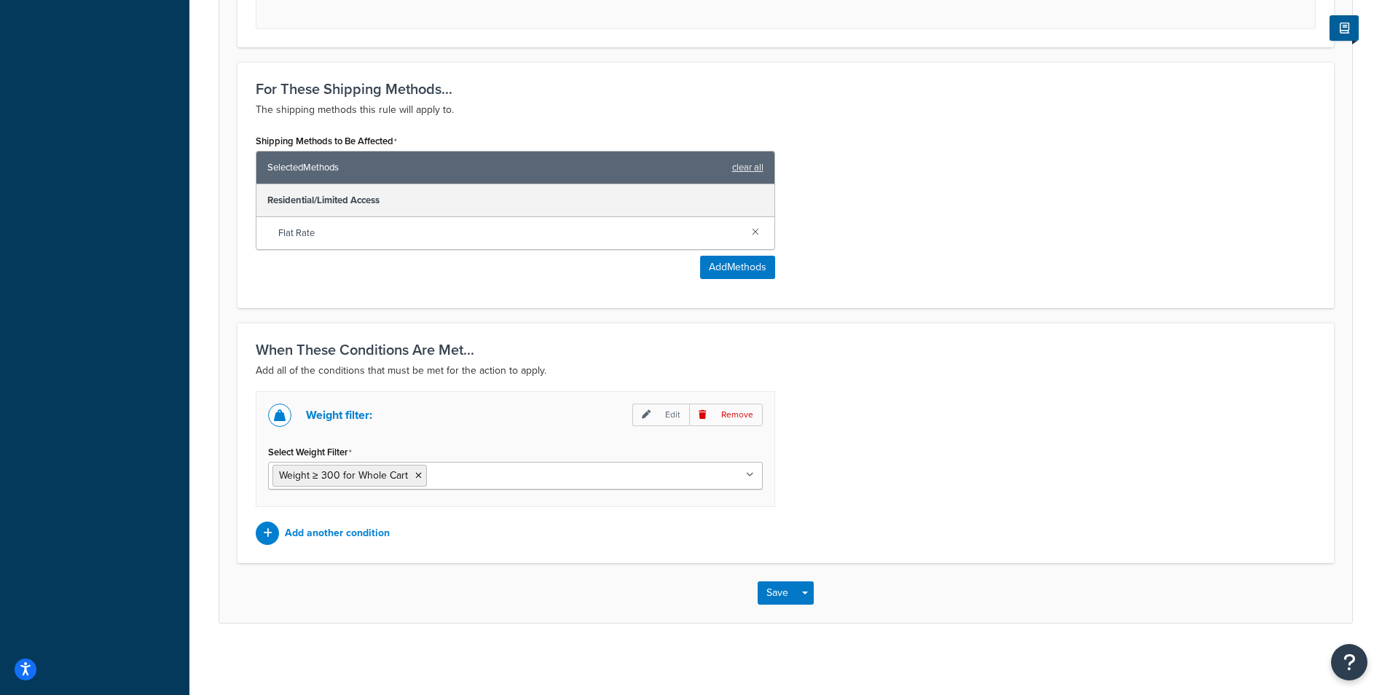
scroll to position [719, 0]
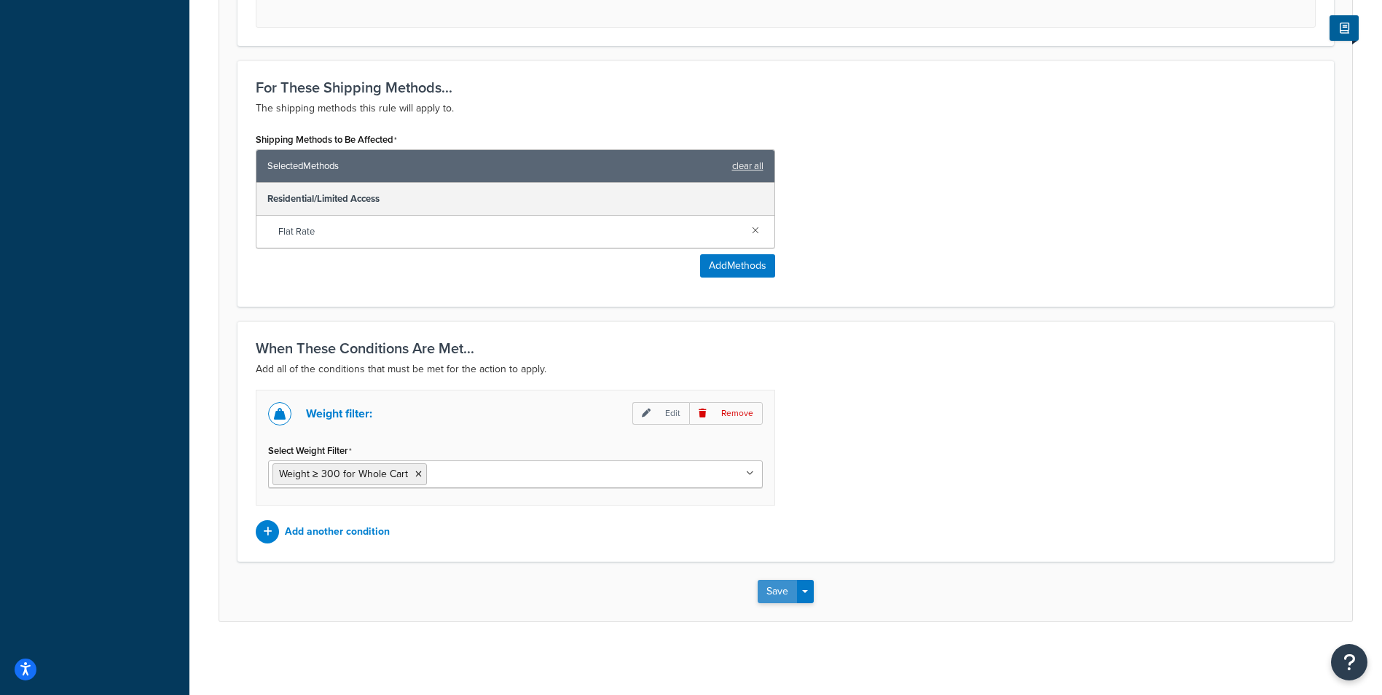
type input "498"
click at [773, 594] on button "Save" at bounding box center [777, 591] width 39 height 23
